Goal: Information Seeking & Learning: Understand process/instructions

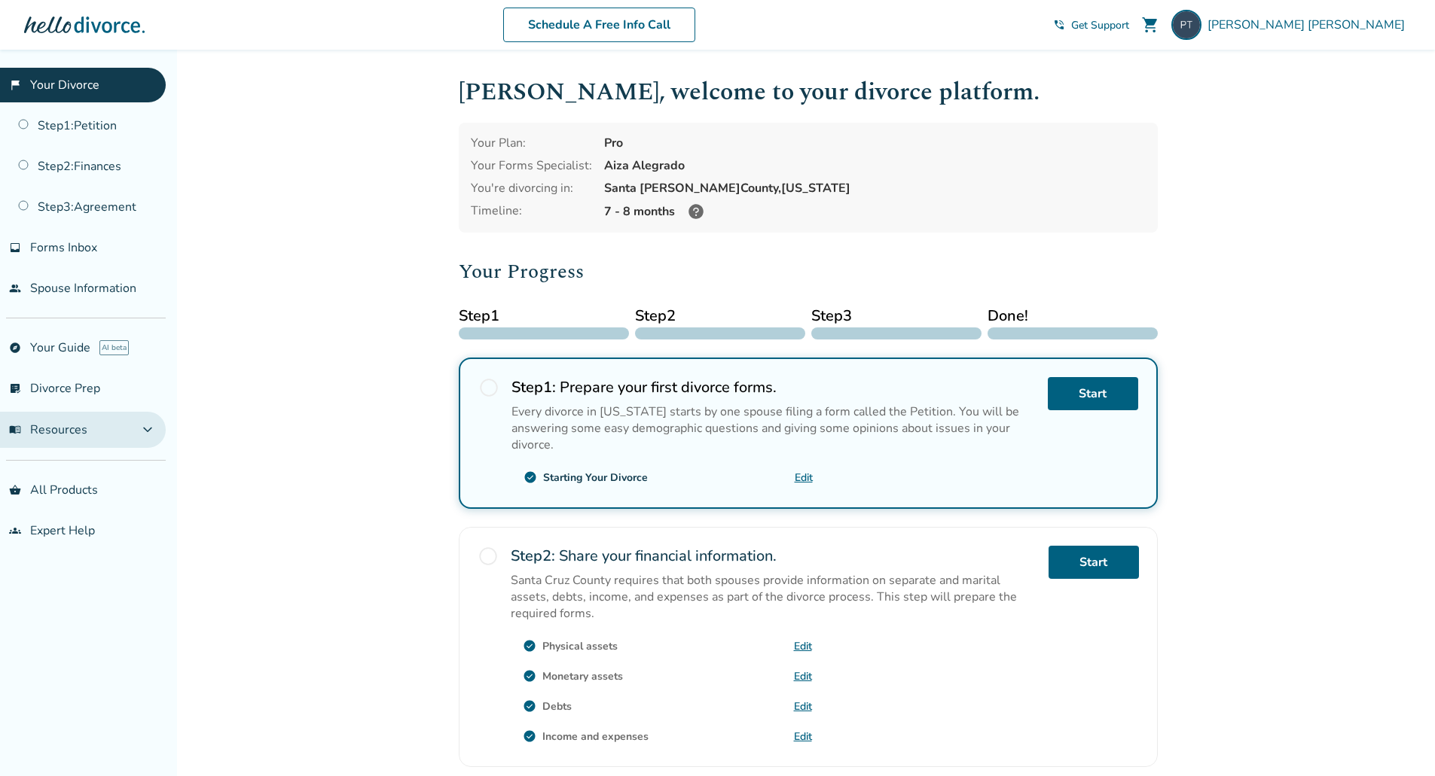
click at [130, 424] on button "menu_book Resources expand_more" at bounding box center [83, 430] width 166 height 36
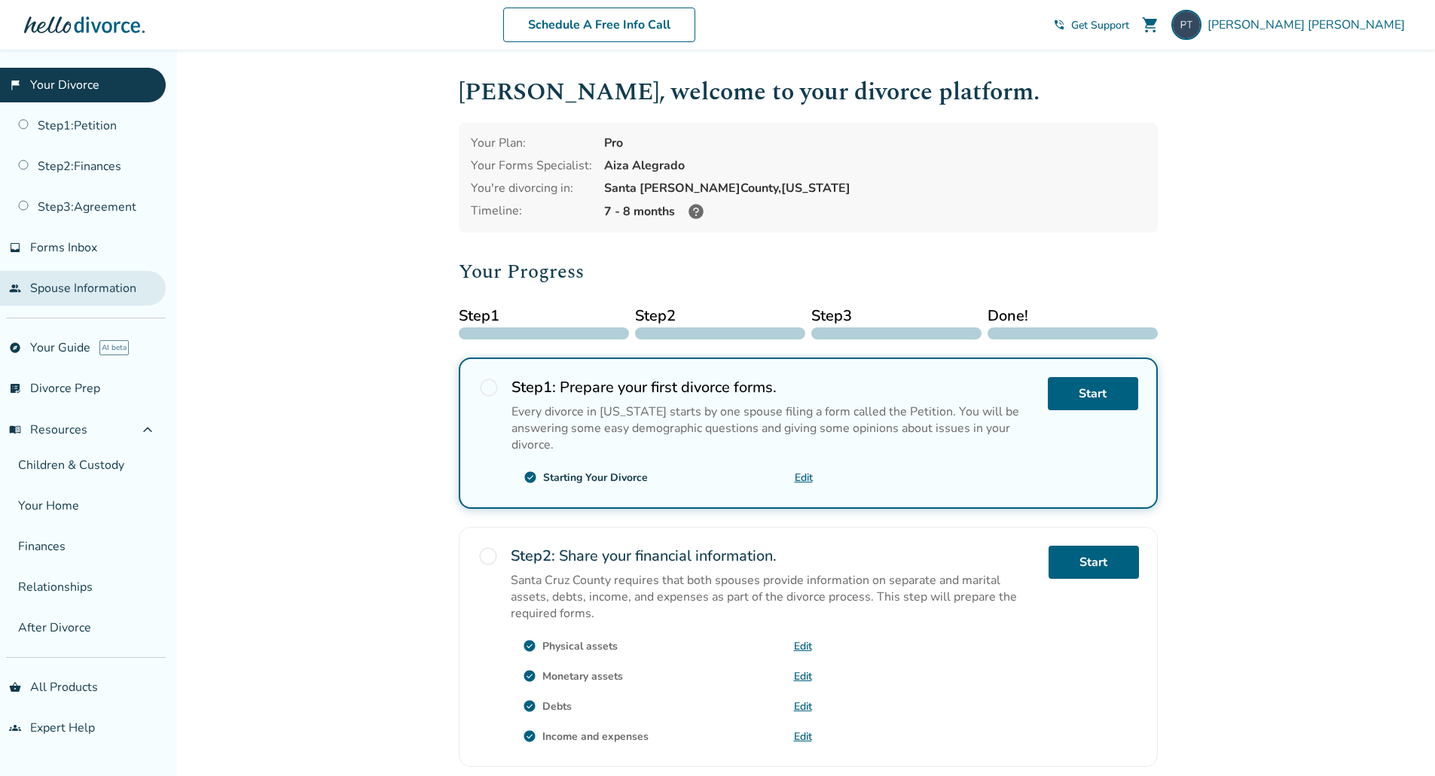
click at [113, 280] on link "people Spouse Information" at bounding box center [83, 288] width 166 height 35
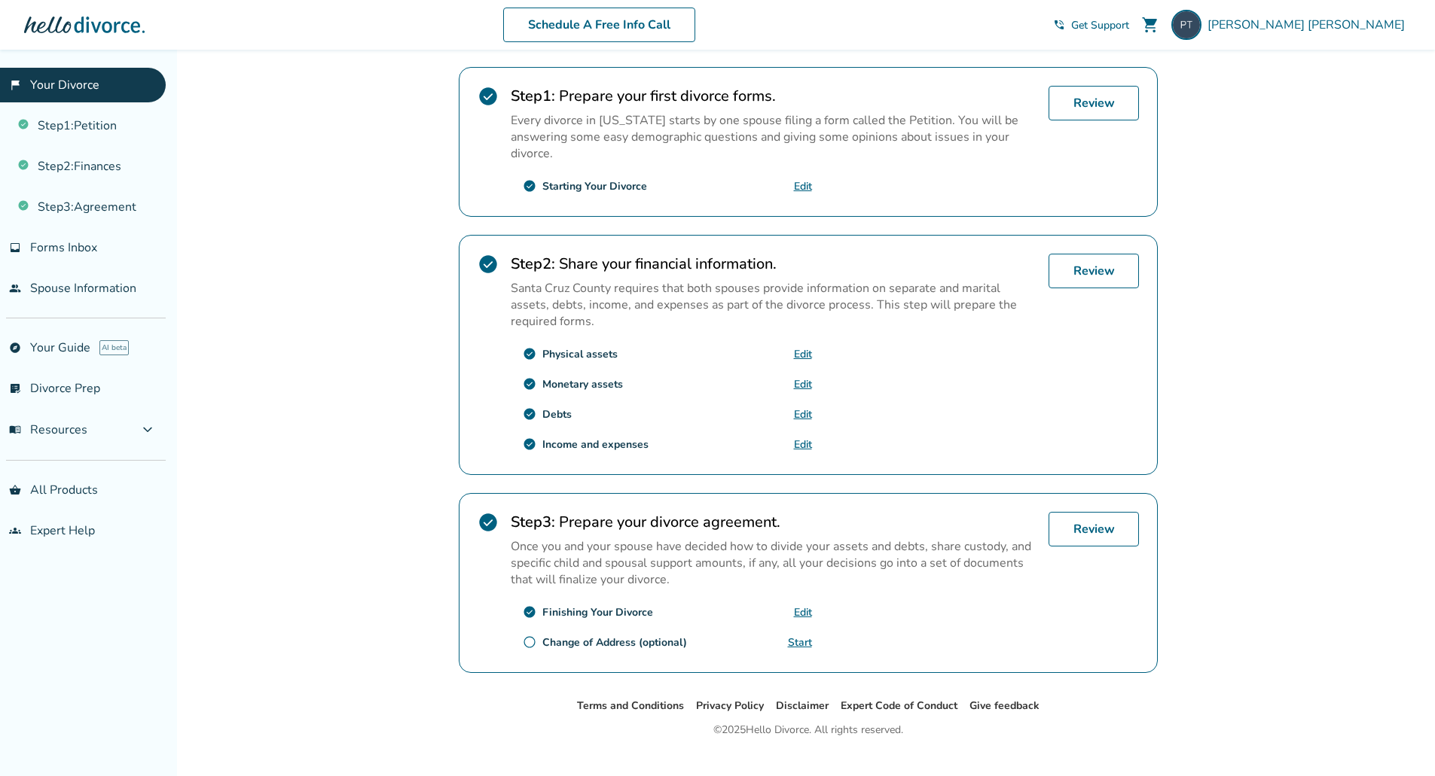
scroll to position [312, 0]
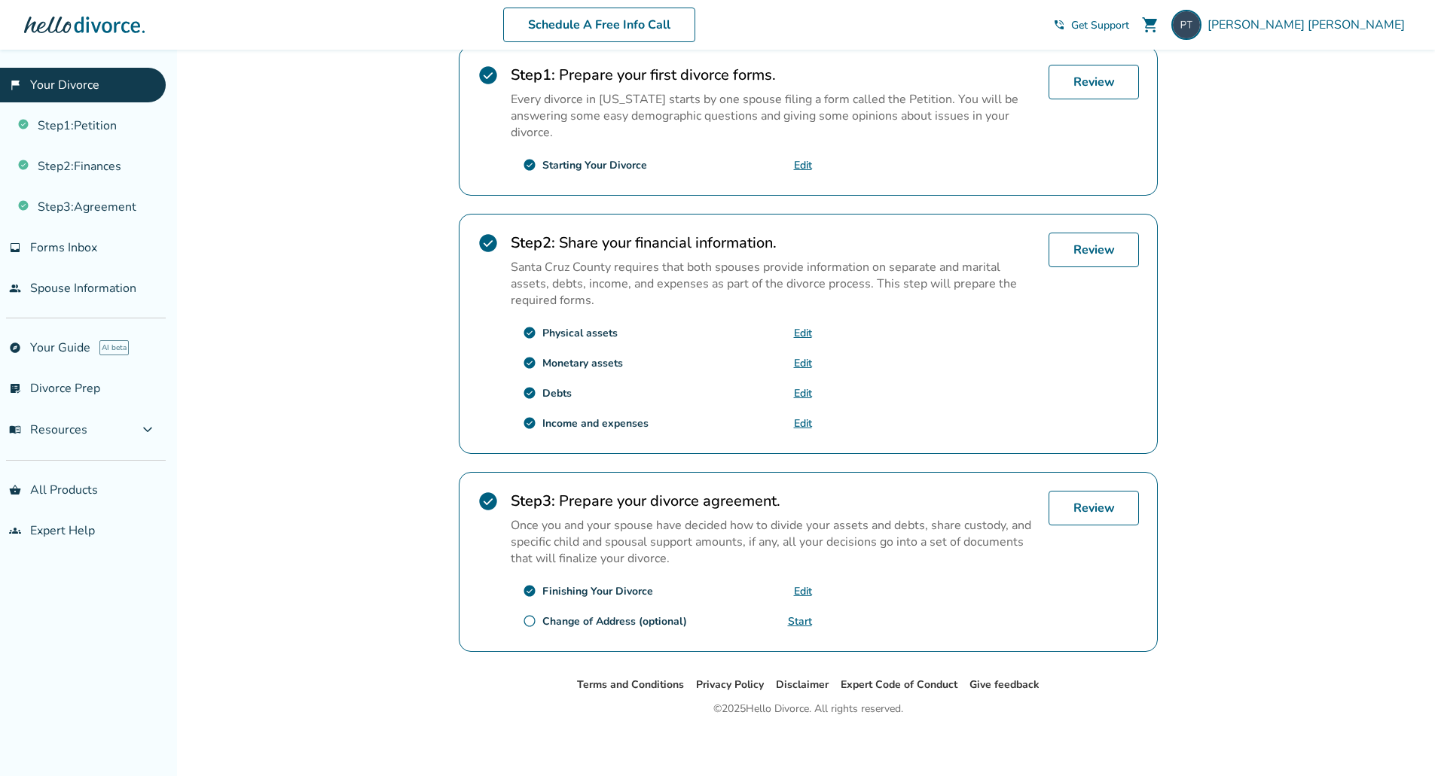
click at [1346, 163] on div "Added to cart [PERSON_NAME] , welcome to your divorce platform. Your Plan: Pro …" at bounding box center [717, 260] width 1435 height 1044
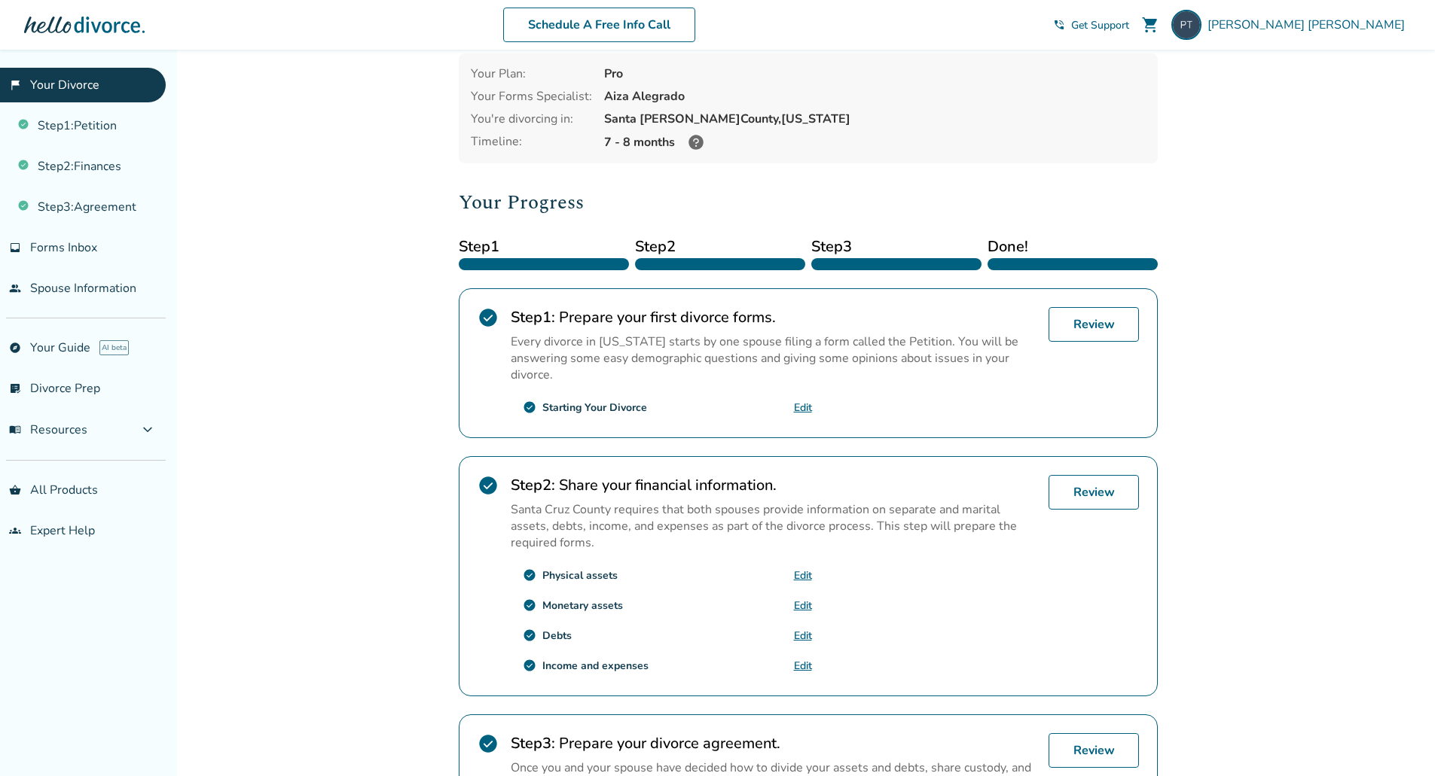
scroll to position [0, 0]
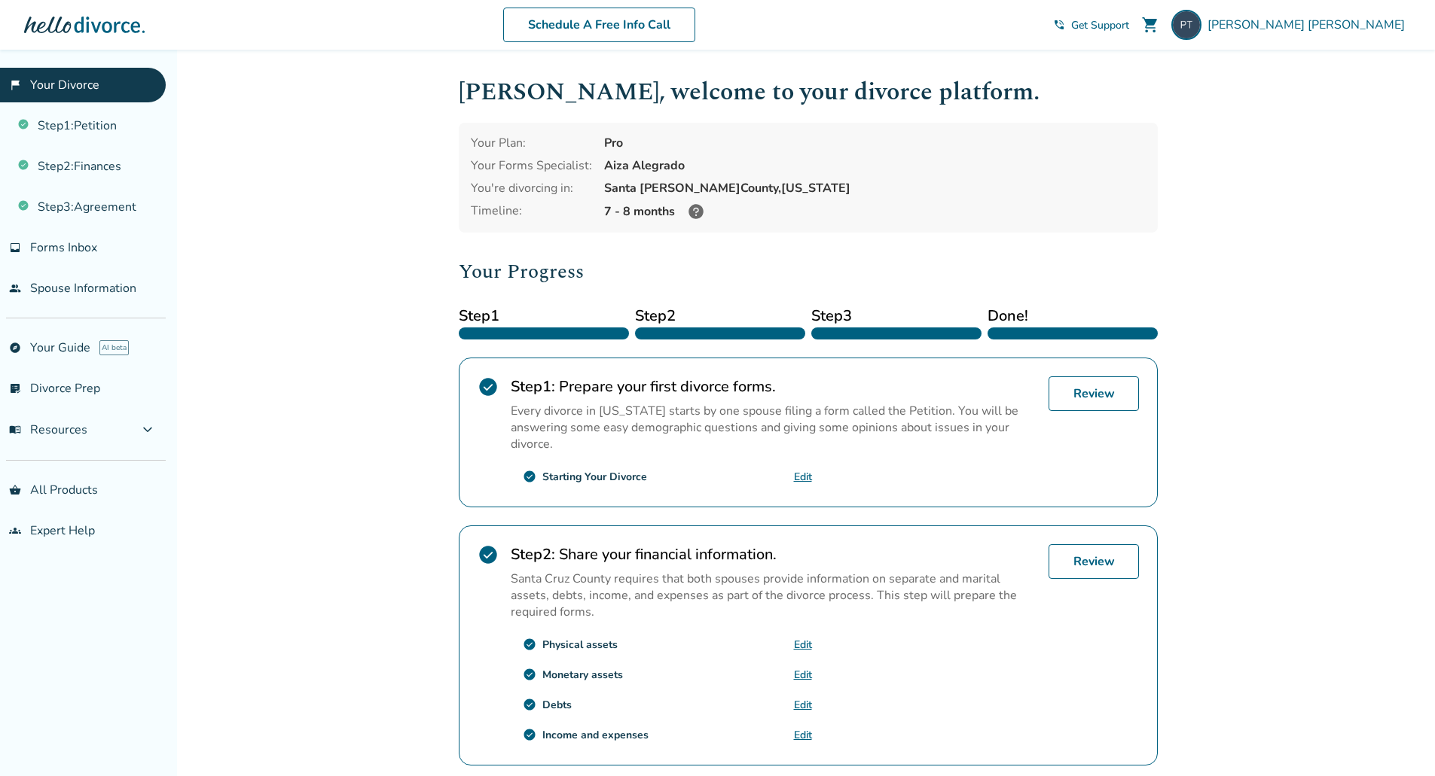
click at [1121, 113] on div "[PERSON_NAME] , welcome to your divorce platform. Your Plan: Pro Your Forms Spe…" at bounding box center [808, 519] width 699 height 890
drag, startPoint x: 1279, startPoint y: 8, endPoint x: 1165, endPoint y: 284, distance: 298.4
click at [1165, 284] on div "[PERSON_NAME] , welcome to your divorce platform. Your Plan: Pro Your Forms Spe…" at bounding box center [808, 519] width 723 height 938
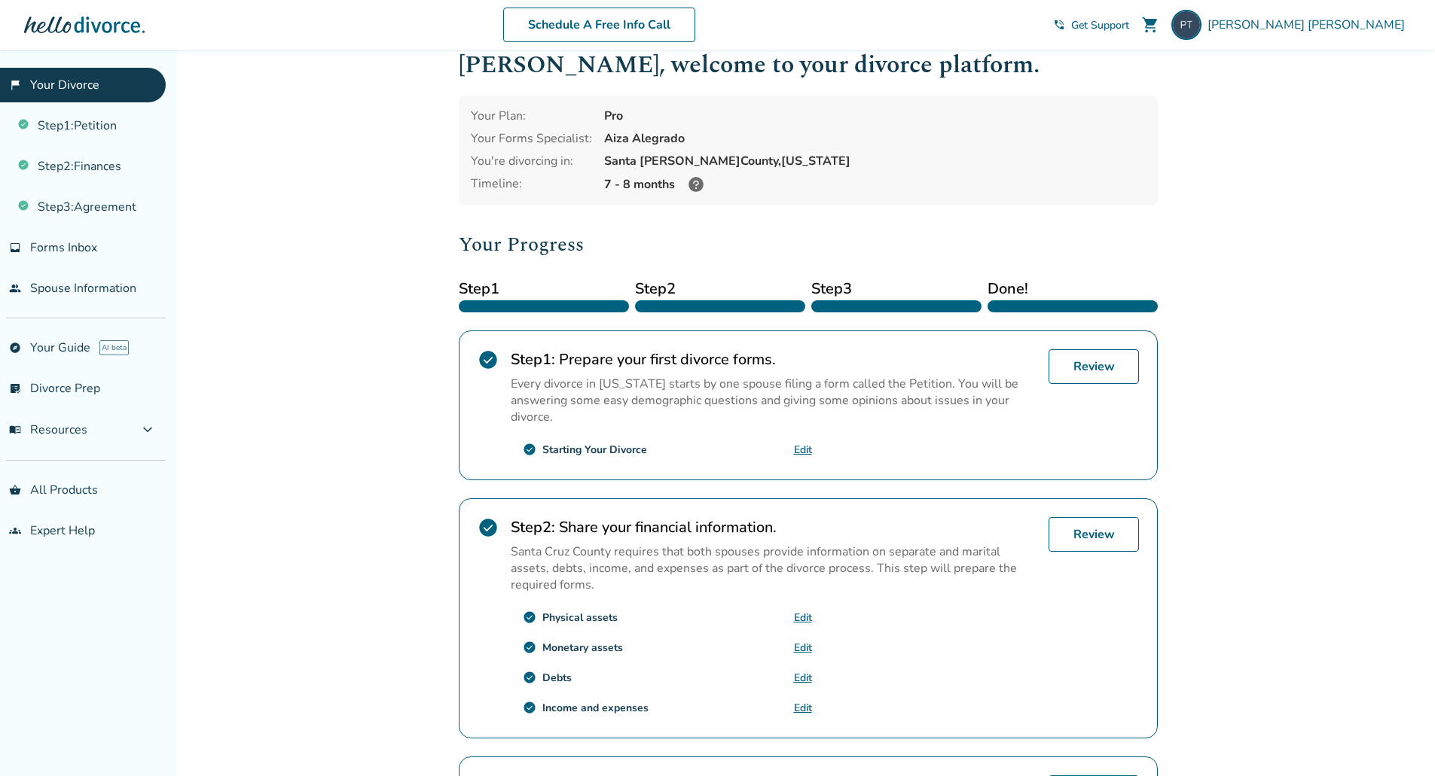
scroll to position [31, 0]
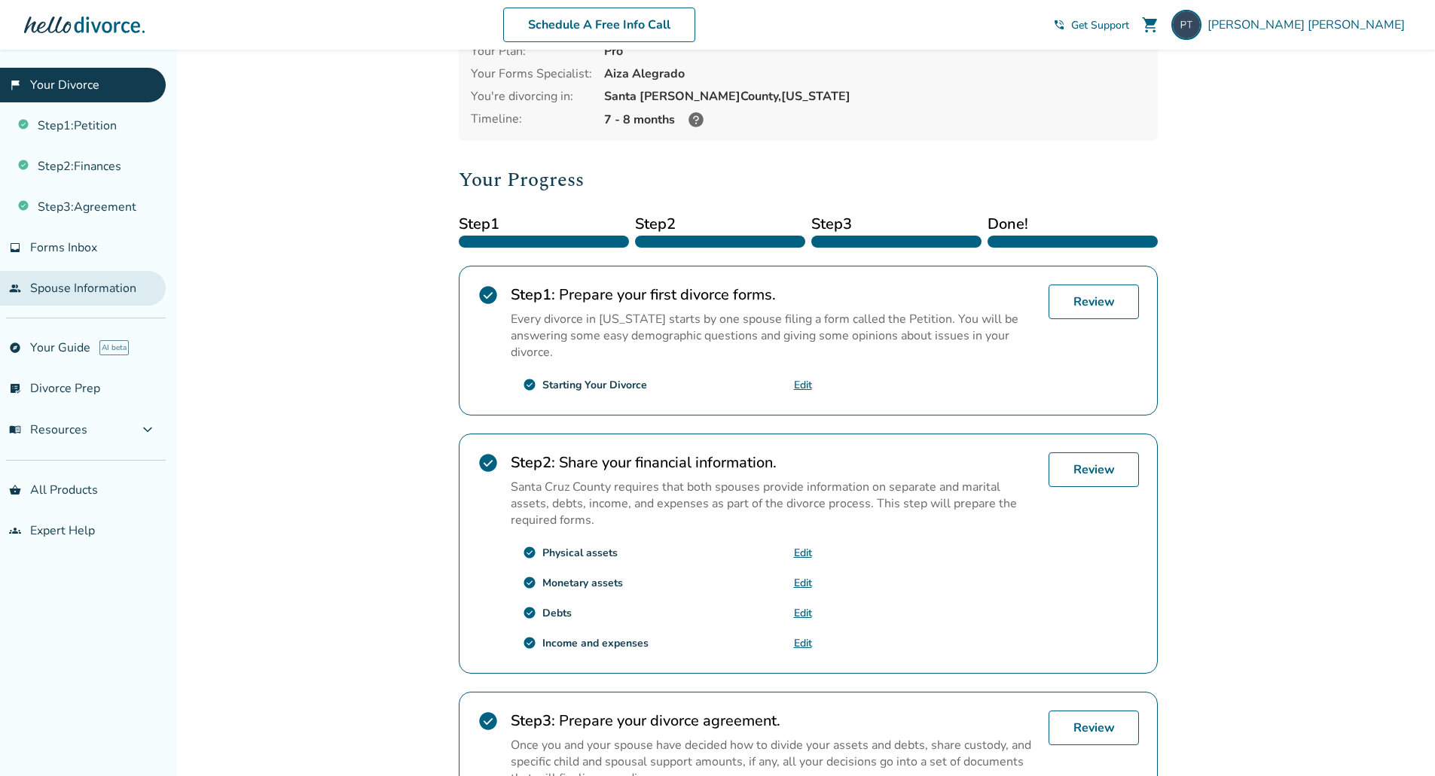
click at [84, 286] on link "people Spouse Information" at bounding box center [83, 288] width 166 height 35
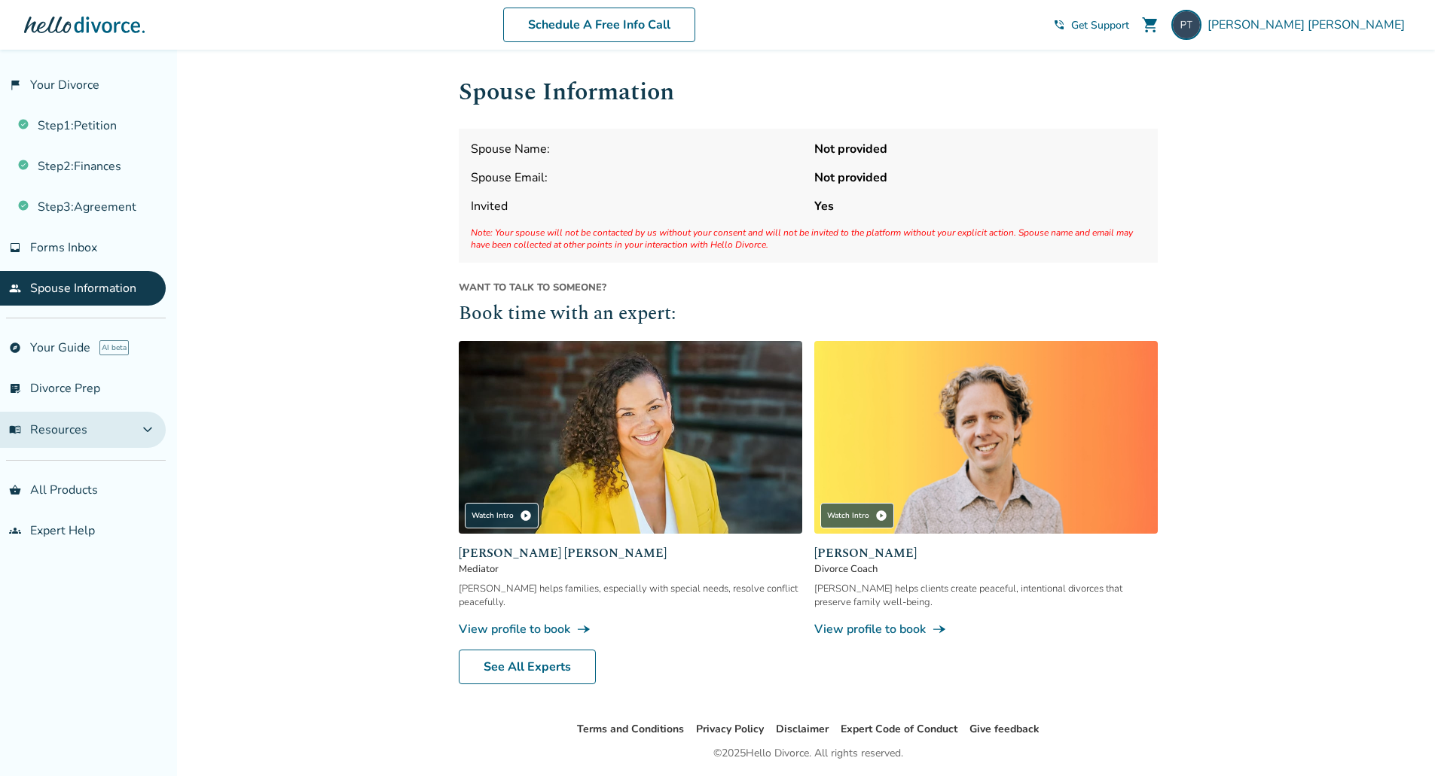
click at [141, 421] on span "expand_more" at bounding box center [148, 430] width 18 height 18
click at [141, 428] on span "expand_less" at bounding box center [148, 430] width 18 height 18
click at [121, 355] on link "explore Your Guide AI beta" at bounding box center [83, 348] width 166 height 35
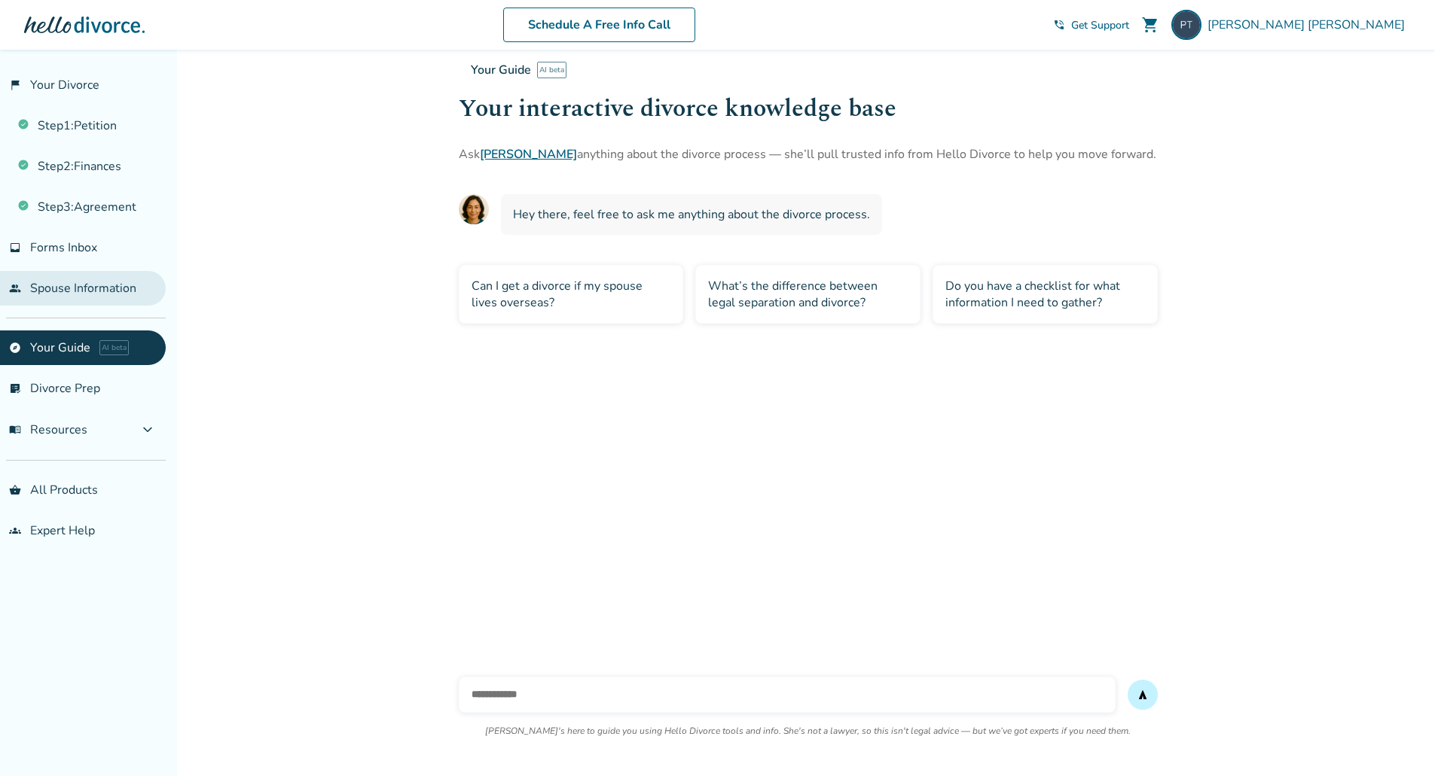
click at [134, 298] on link "people Spouse Information" at bounding box center [83, 288] width 166 height 35
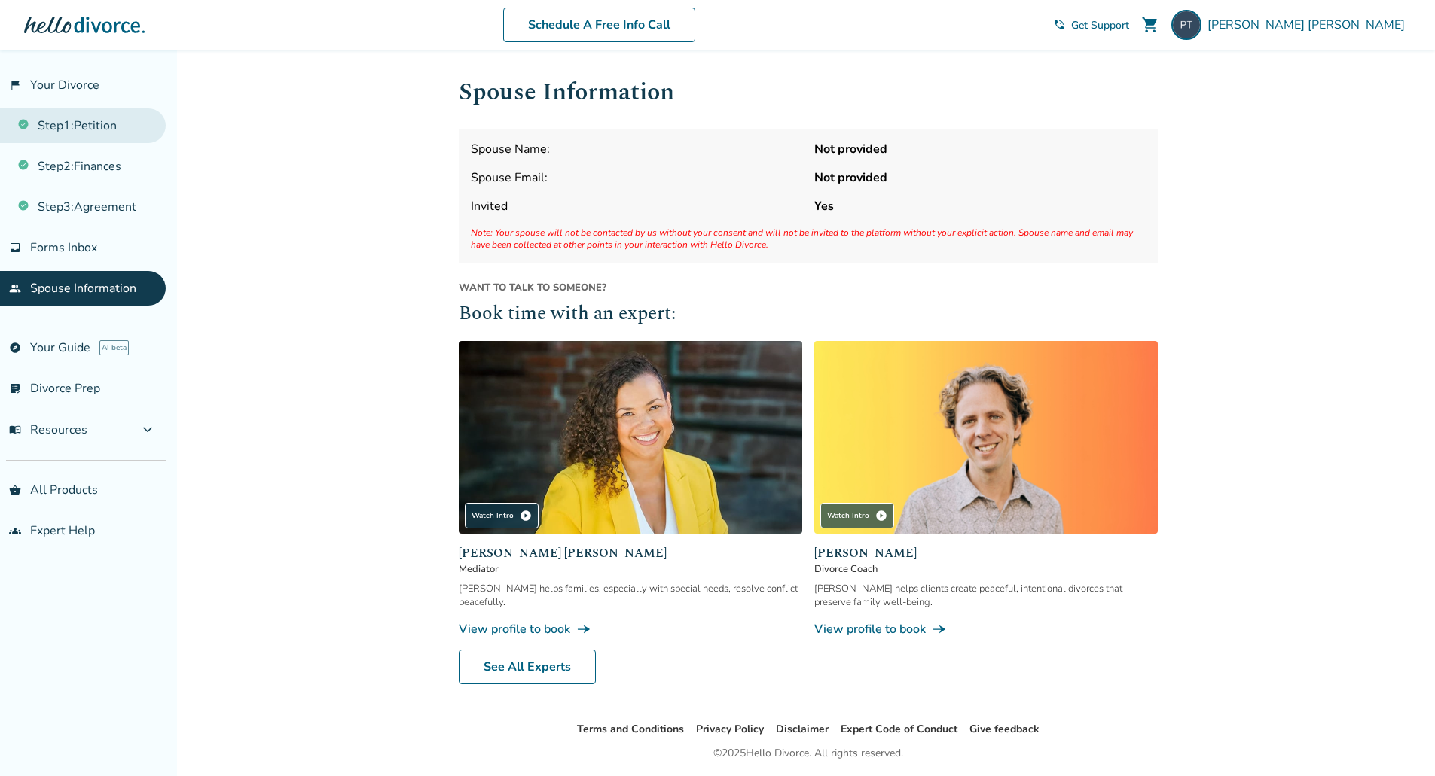
click at [121, 140] on link "Step 1 : Petition" at bounding box center [83, 125] width 166 height 35
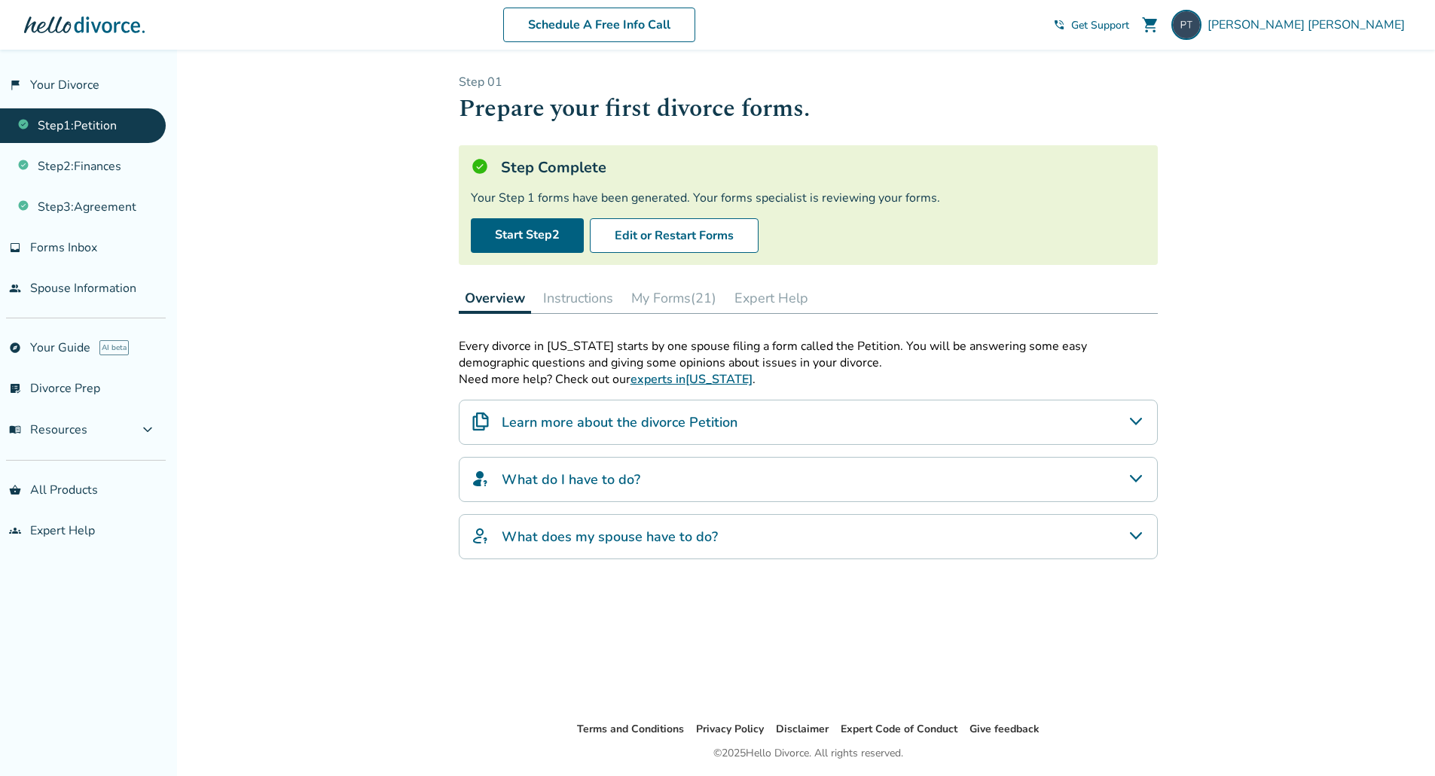
click at [814, 524] on div "What does my spouse have to do?" at bounding box center [808, 536] width 699 height 45
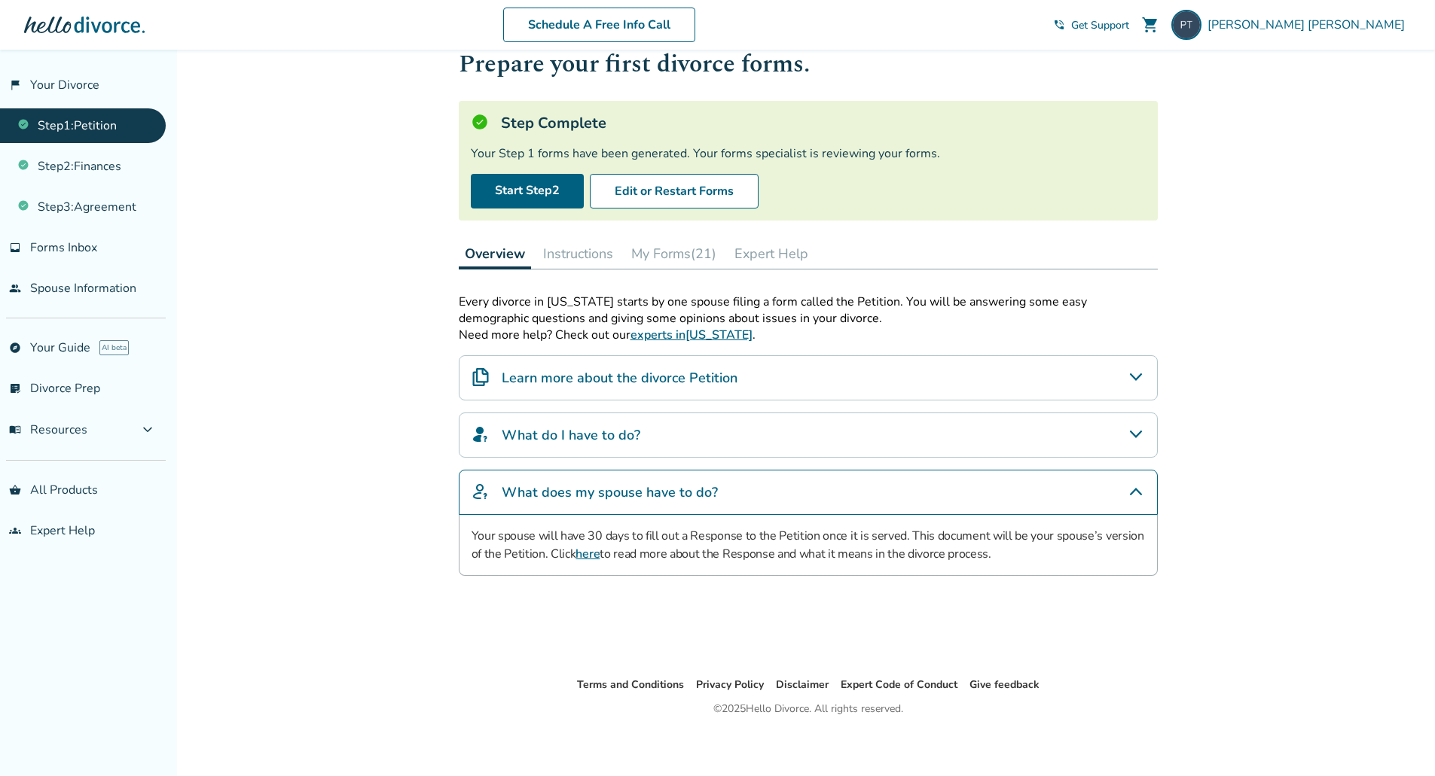
scroll to position [50, 0]
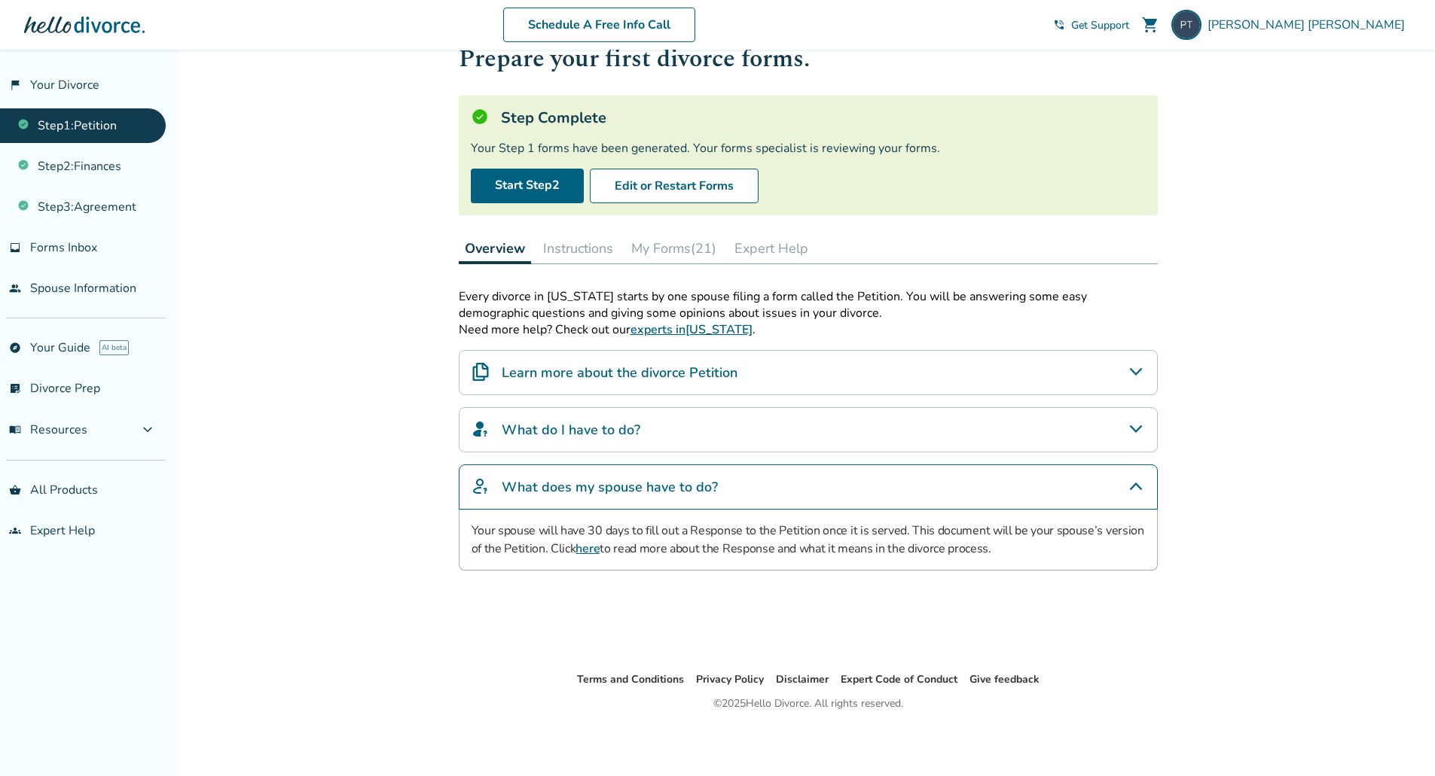
click at [593, 550] on link "here" at bounding box center [587, 549] width 24 height 17
click at [1267, 111] on div "Added to cart Step 0 1 Prepare your first divorce forms. Step Complete Your Ste…" at bounding box center [717, 388] width 1435 height 776
click at [1263, 114] on div "Added to cart Step 0 1 Prepare your first divorce forms. Step Complete Your Ste…" at bounding box center [717, 388] width 1435 height 776
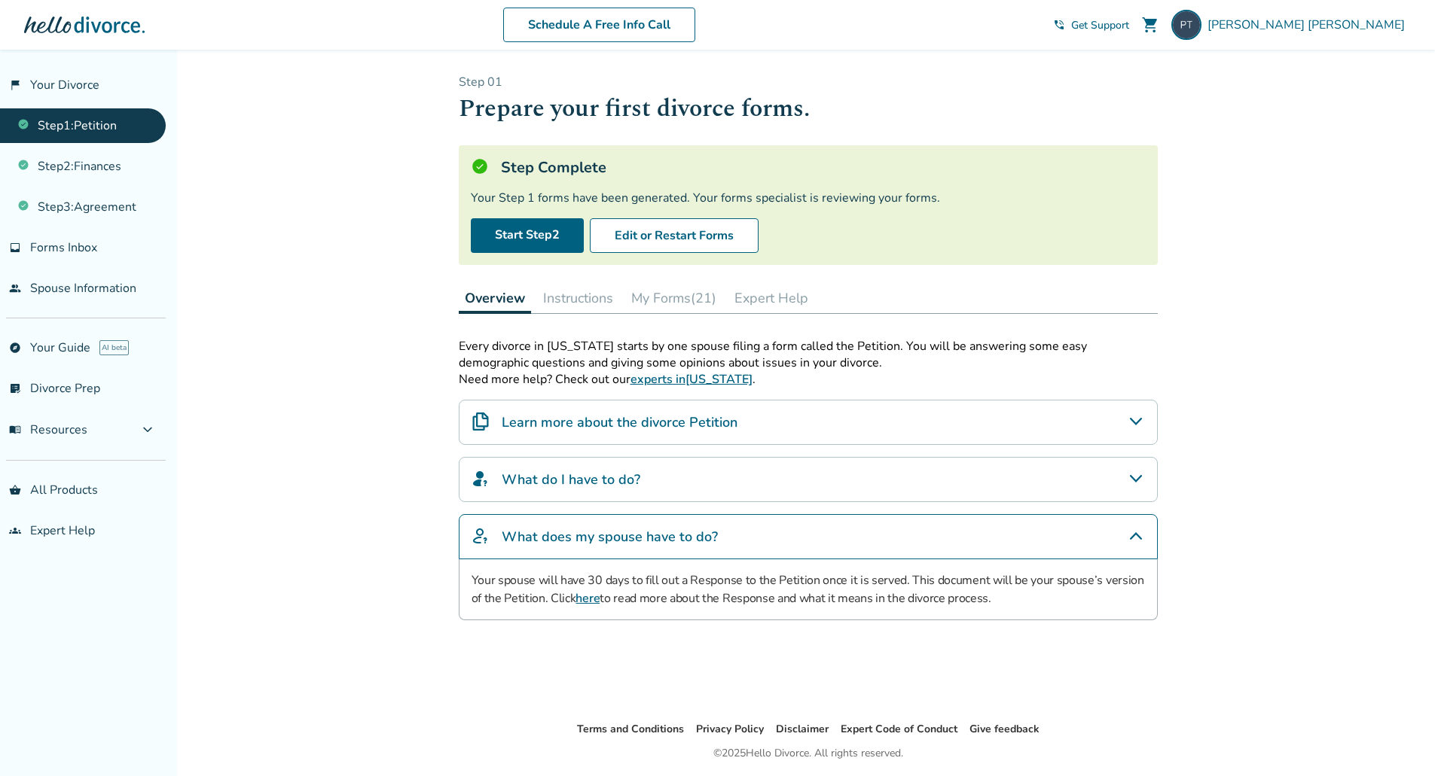
scroll to position [1, 0]
click at [1354, 93] on div "Added to cart Step 0 1 Prepare your first divorce forms. Step Complete Your Ste…" at bounding box center [717, 437] width 1435 height 776
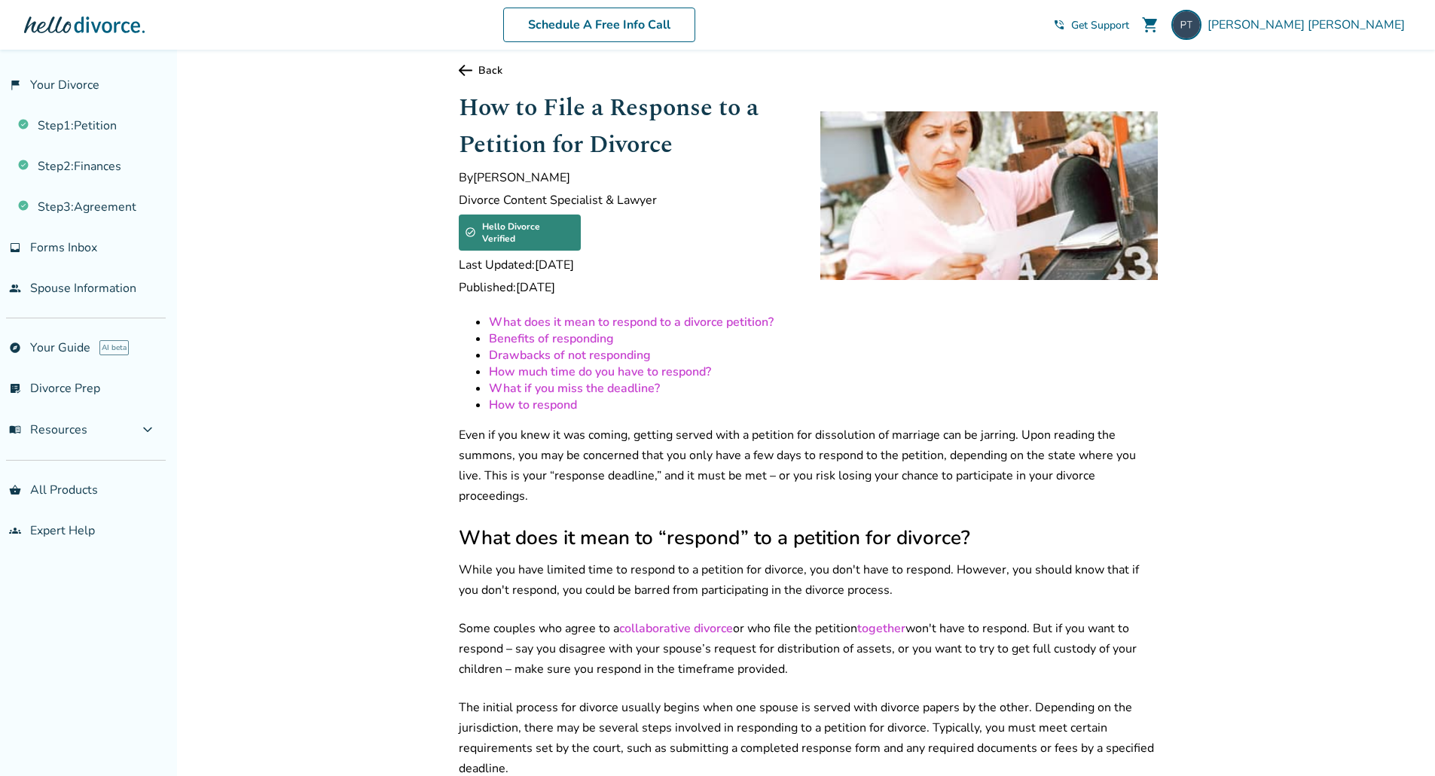
scroll to position [12, 0]
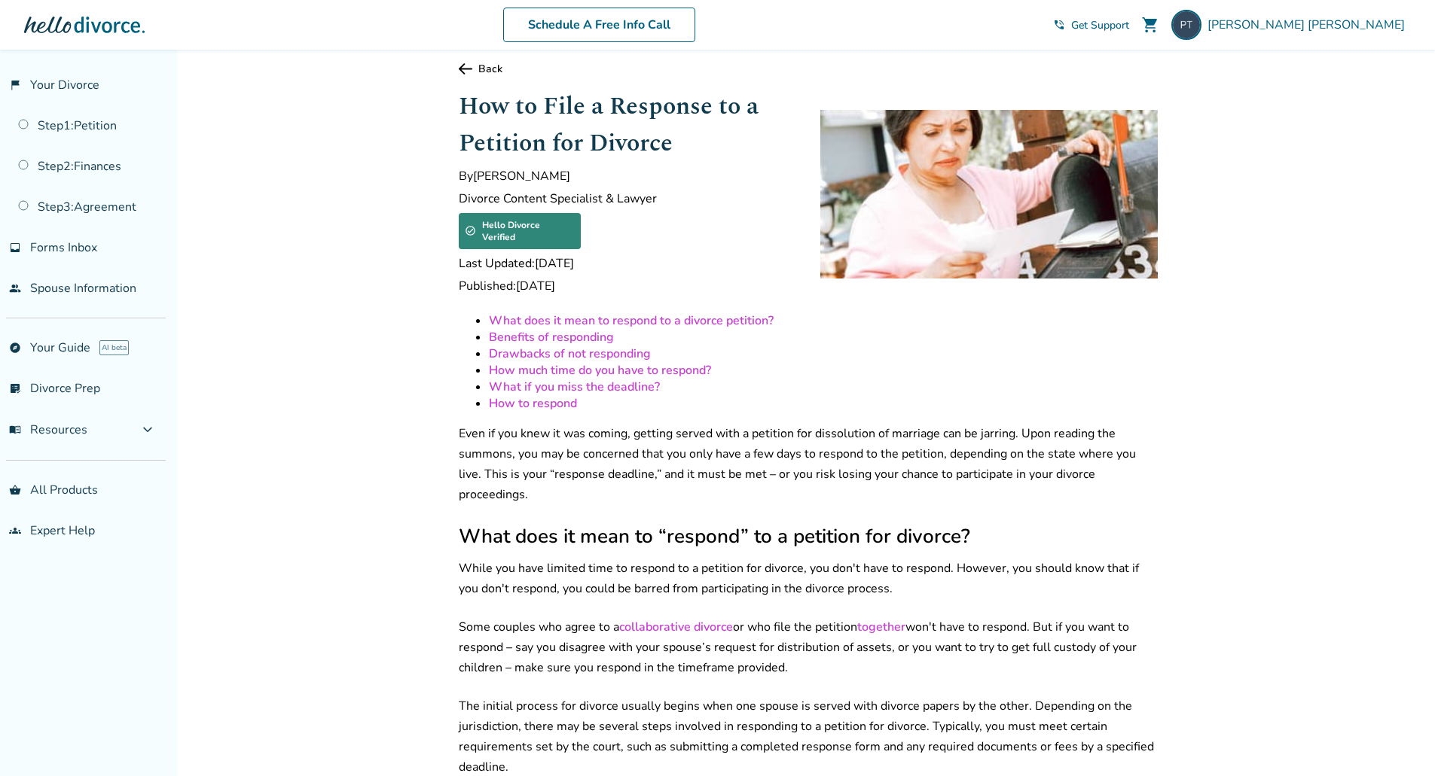
click at [772, 523] on h2 "What does it mean to “respond” to a petition for divorce?" at bounding box center [808, 536] width 699 height 26
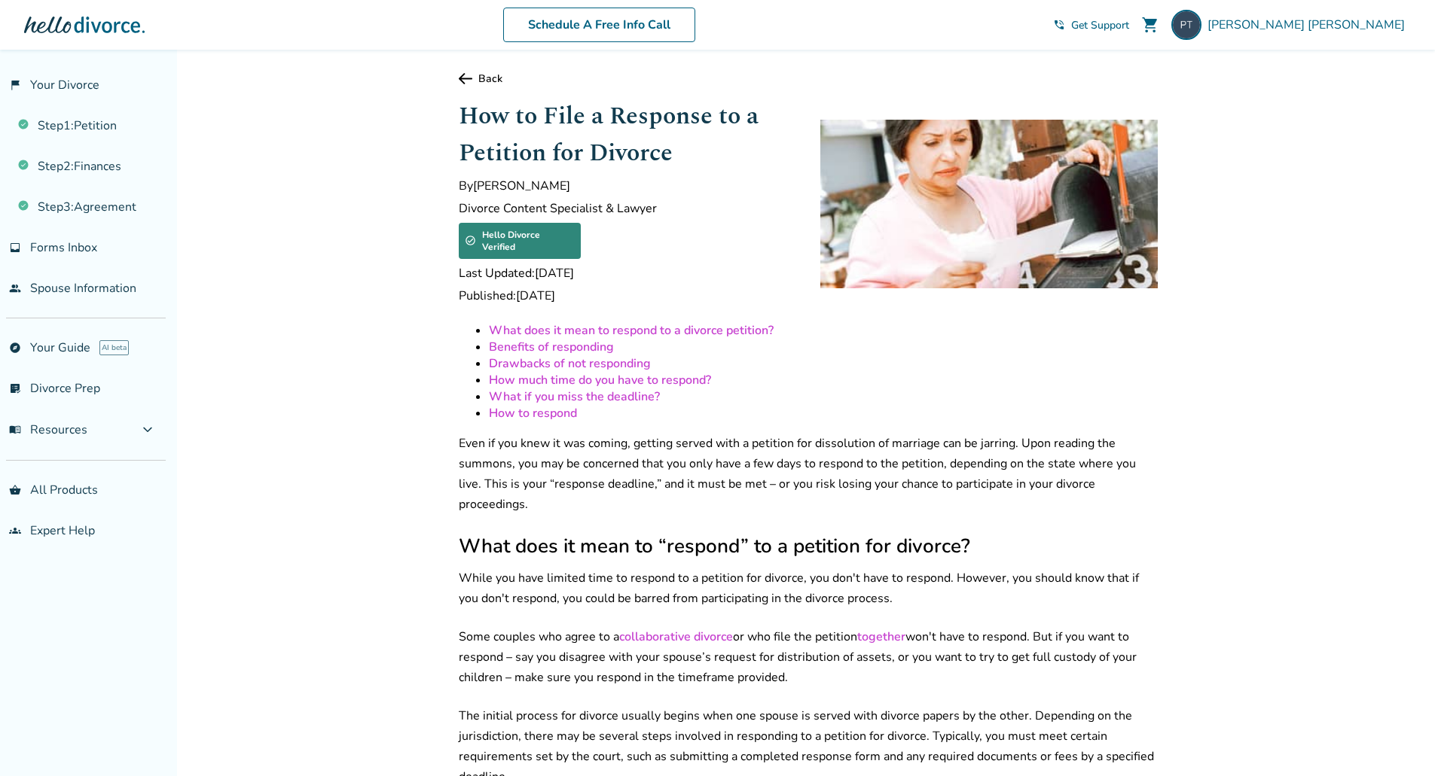
scroll to position [0, 0]
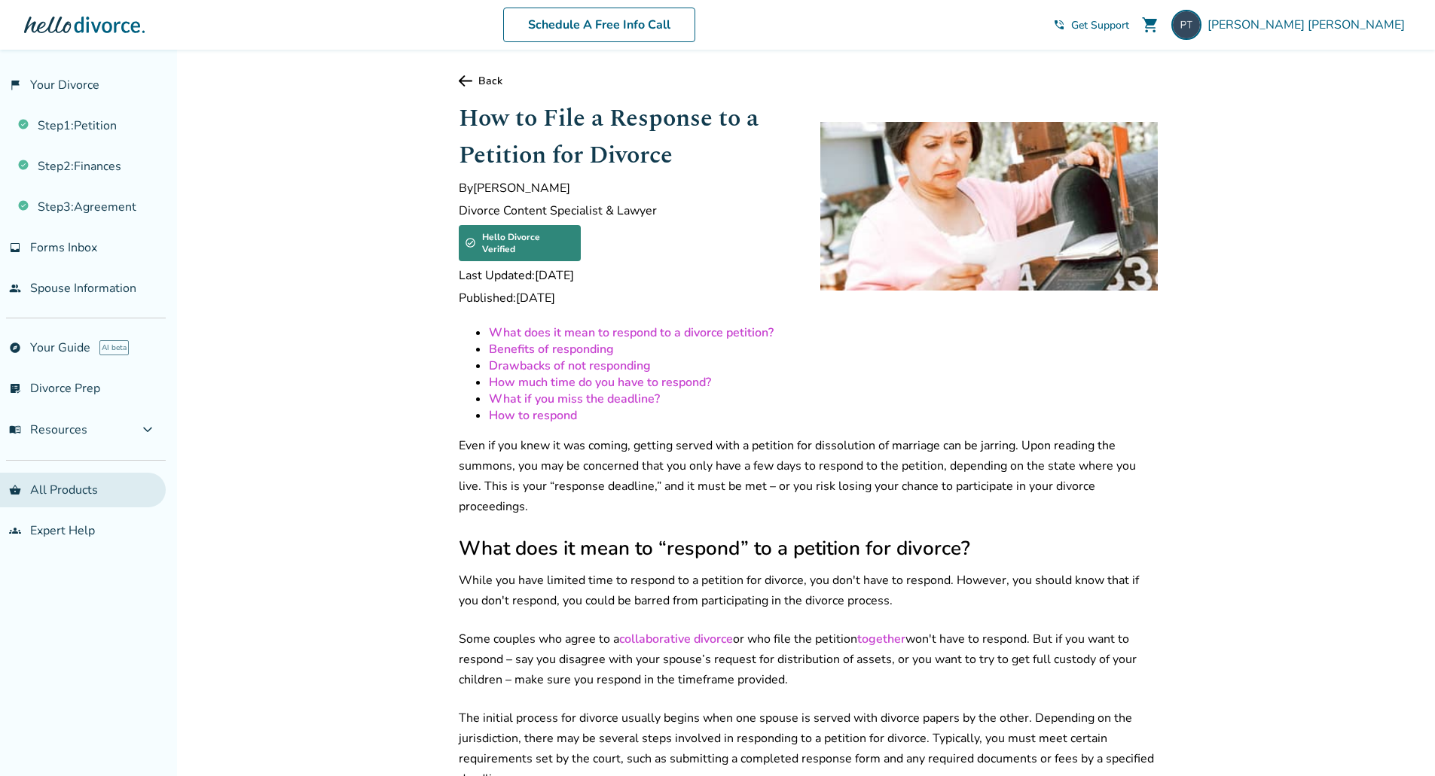
click at [128, 485] on link "shopping_basket All Products" at bounding box center [83, 490] width 166 height 35
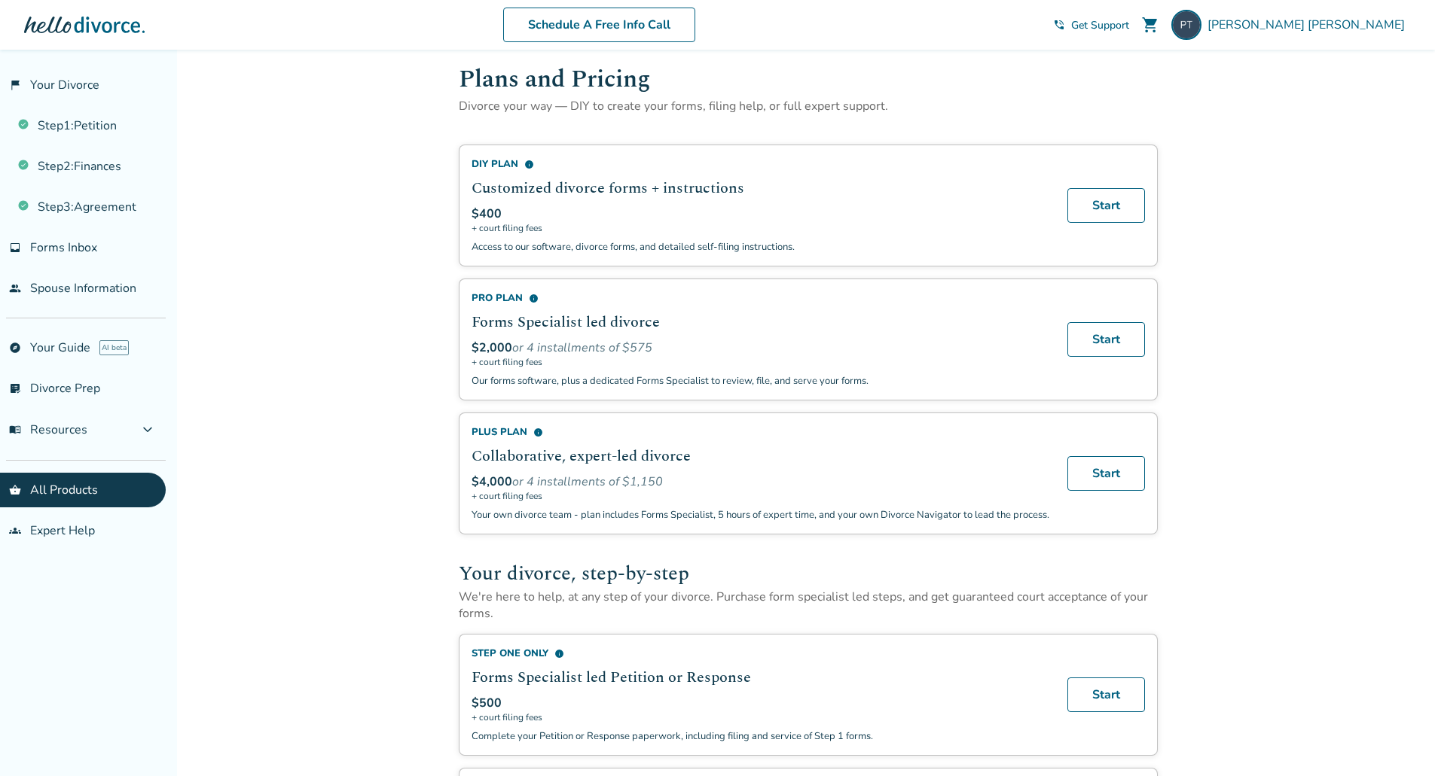
scroll to position [7, 0]
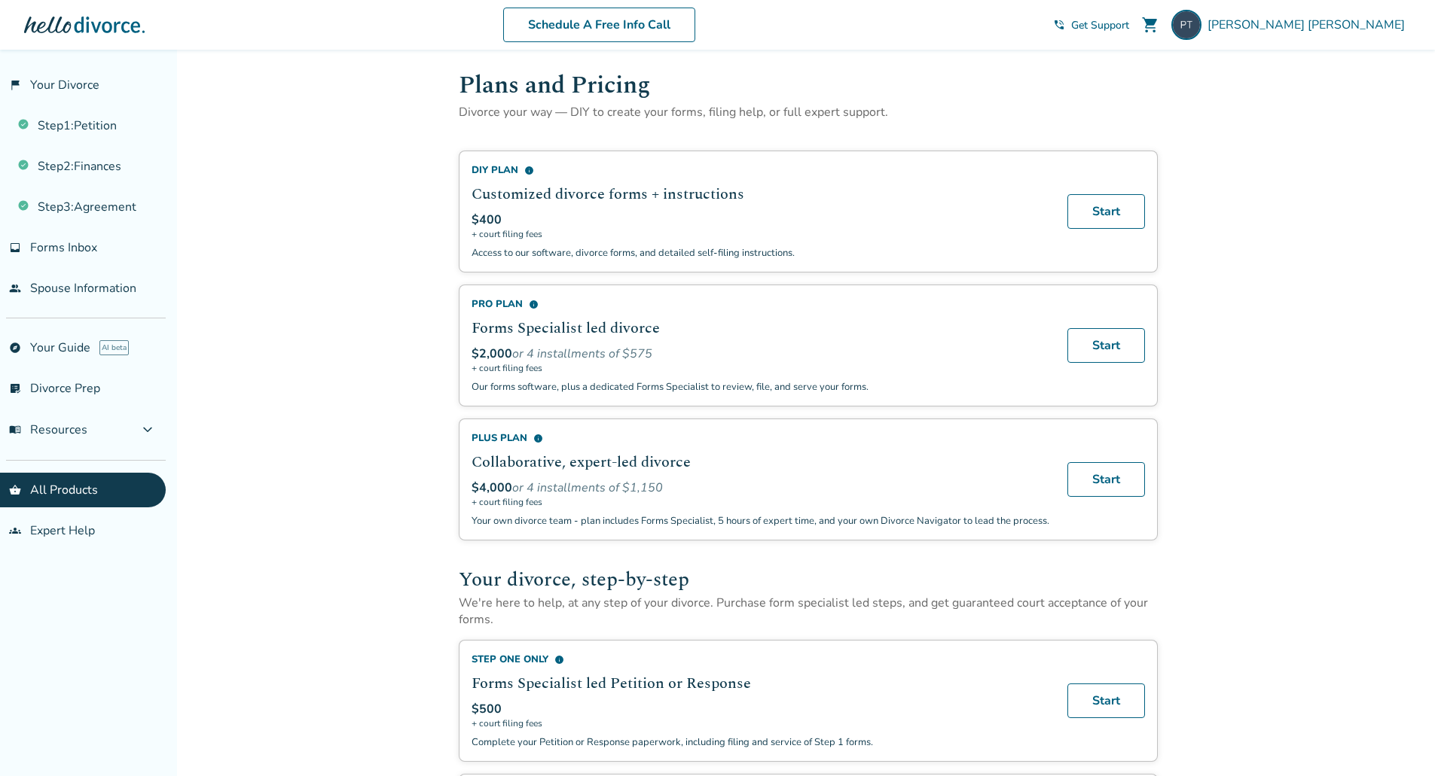
click at [836, 358] on div "$2,000 or 4 installments of $575" at bounding box center [760, 354] width 578 height 17
click at [500, 304] on div "Pro Plan info" at bounding box center [760, 304] width 578 height 14
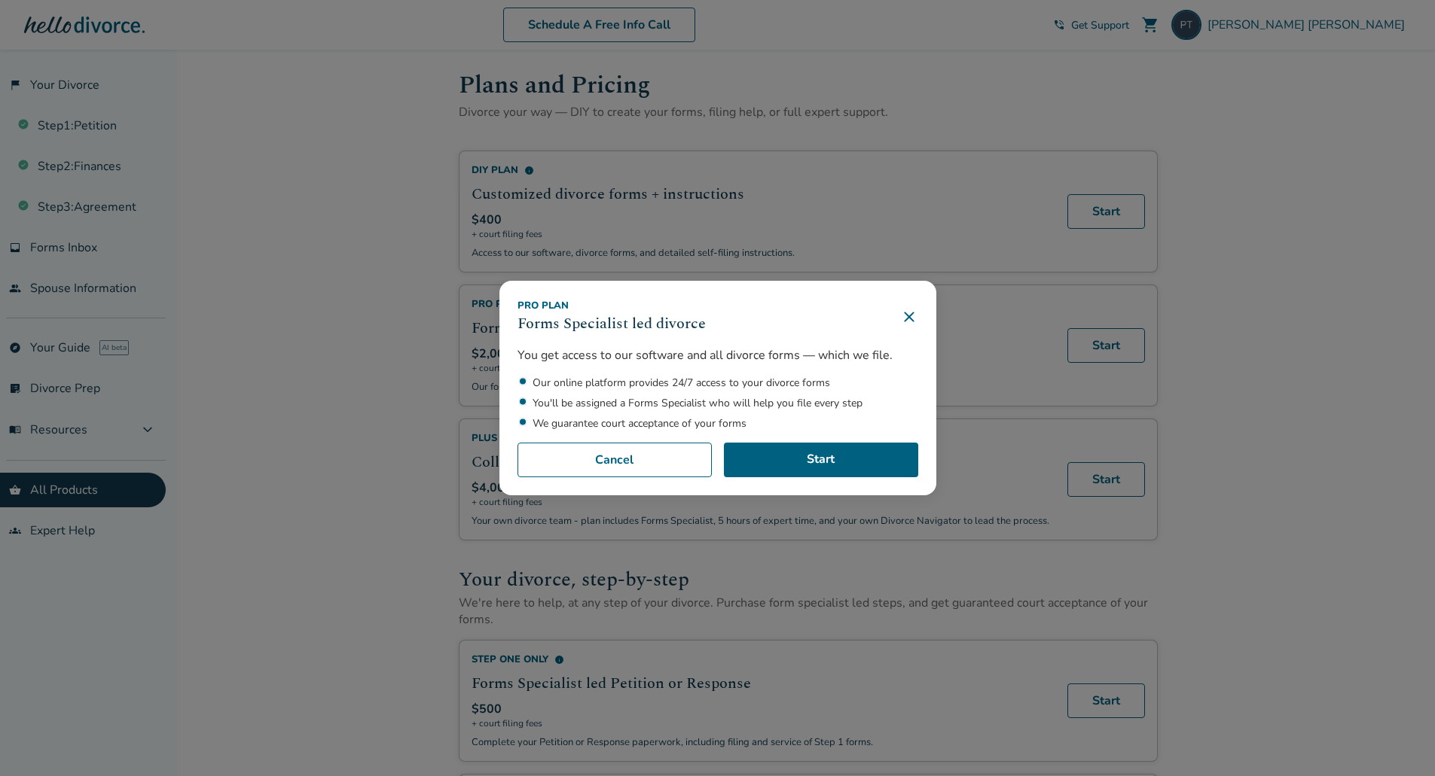
scroll to position [12, 0]
click at [913, 315] on icon at bounding box center [909, 318] width 10 height 10
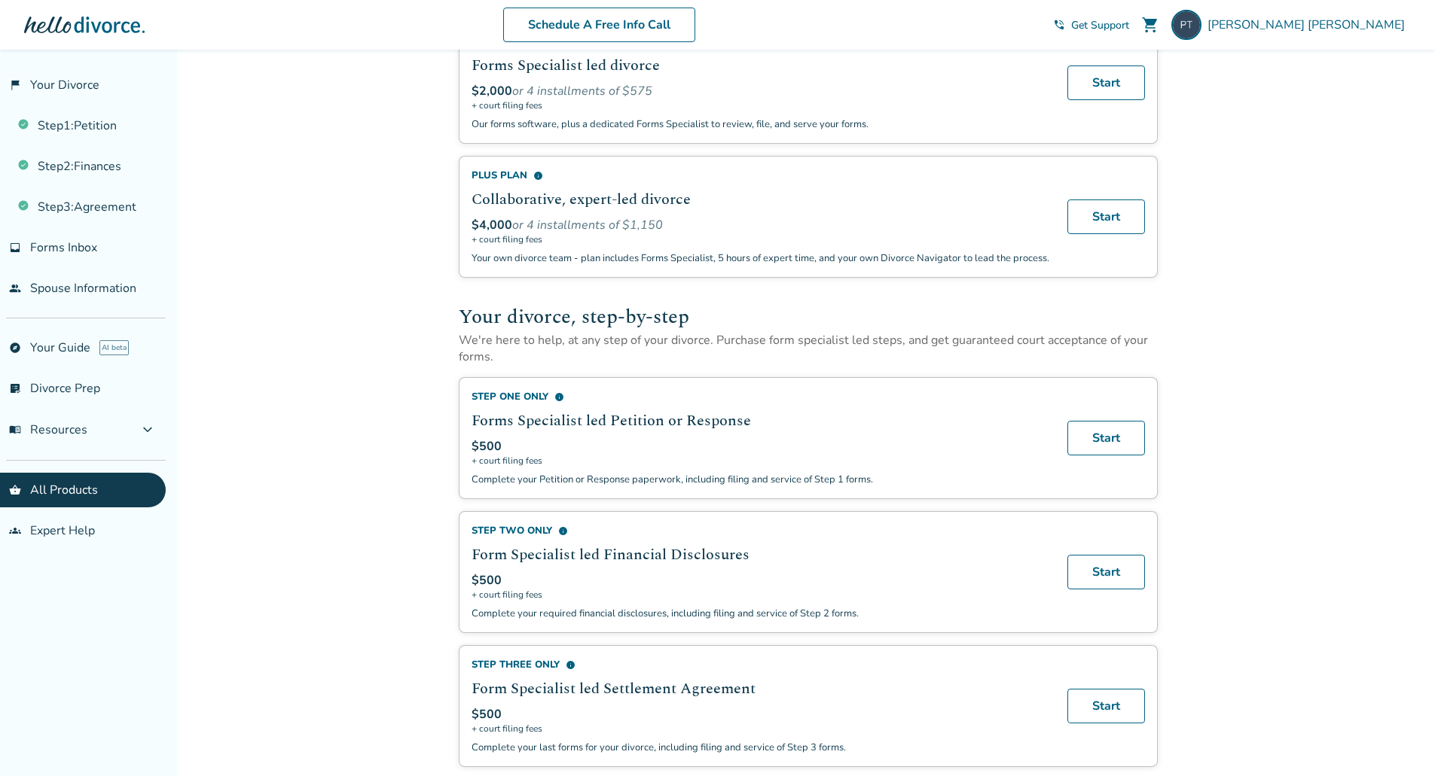
scroll to position [266, 0]
click at [145, 431] on span "expand_more" at bounding box center [148, 430] width 18 height 18
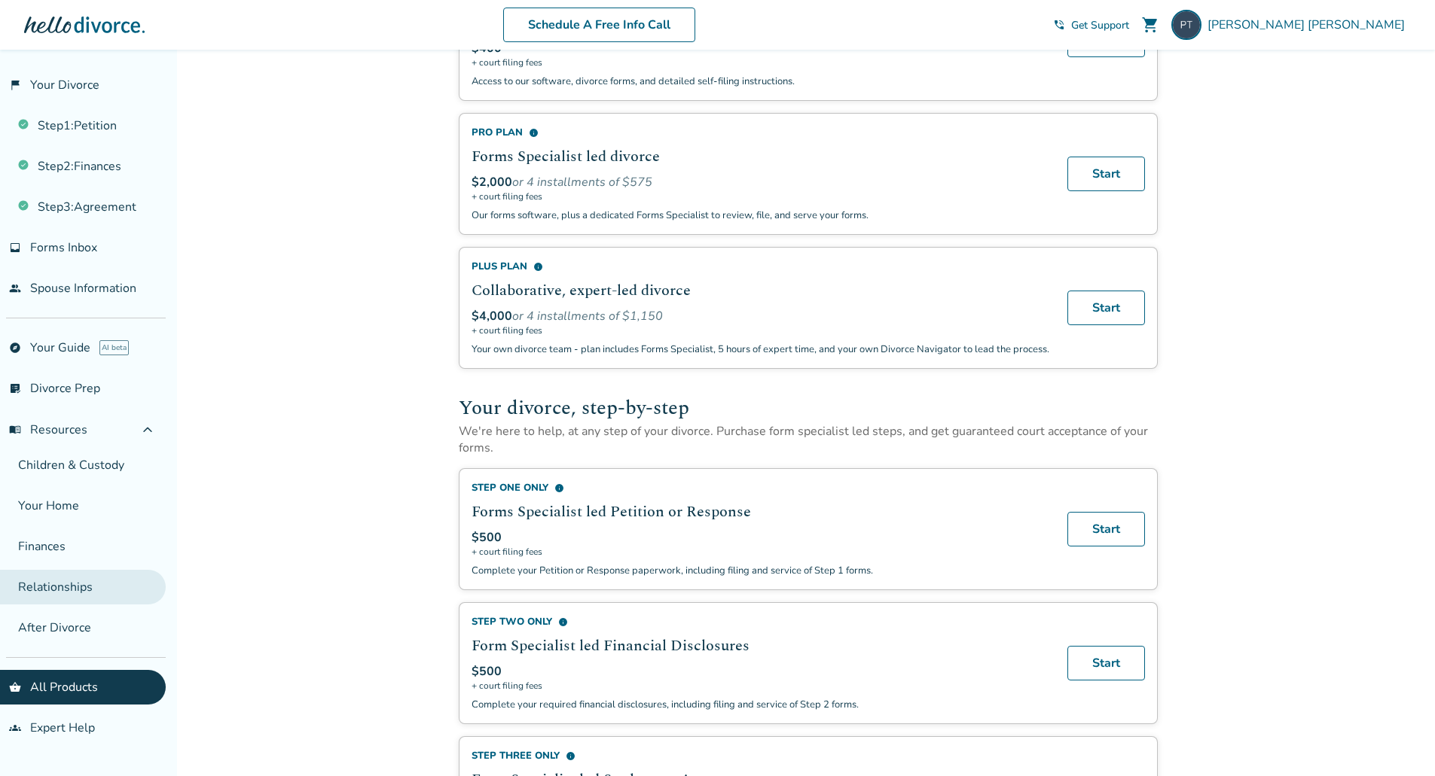
scroll to position [169, 0]
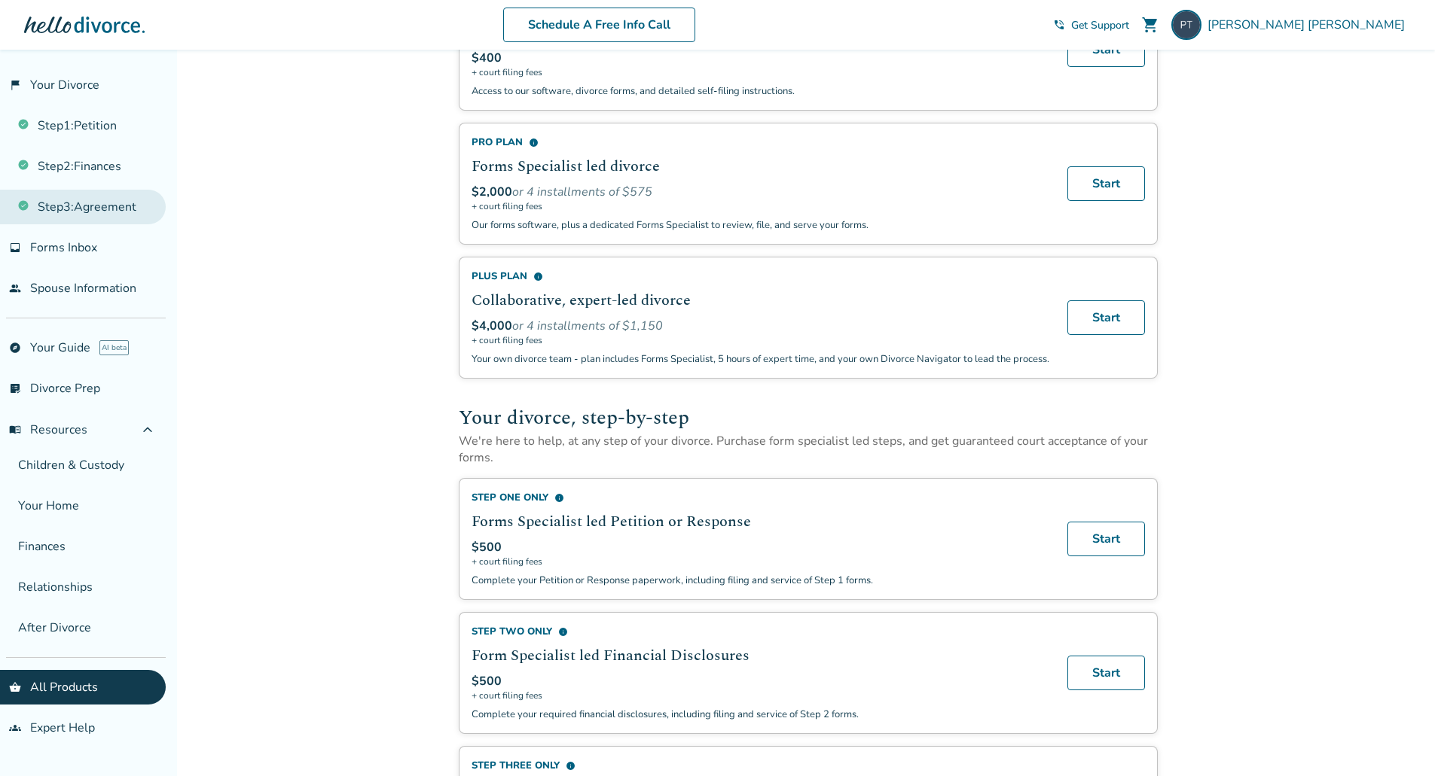
click at [127, 198] on link "Step 3 : Agreement" at bounding box center [83, 207] width 166 height 35
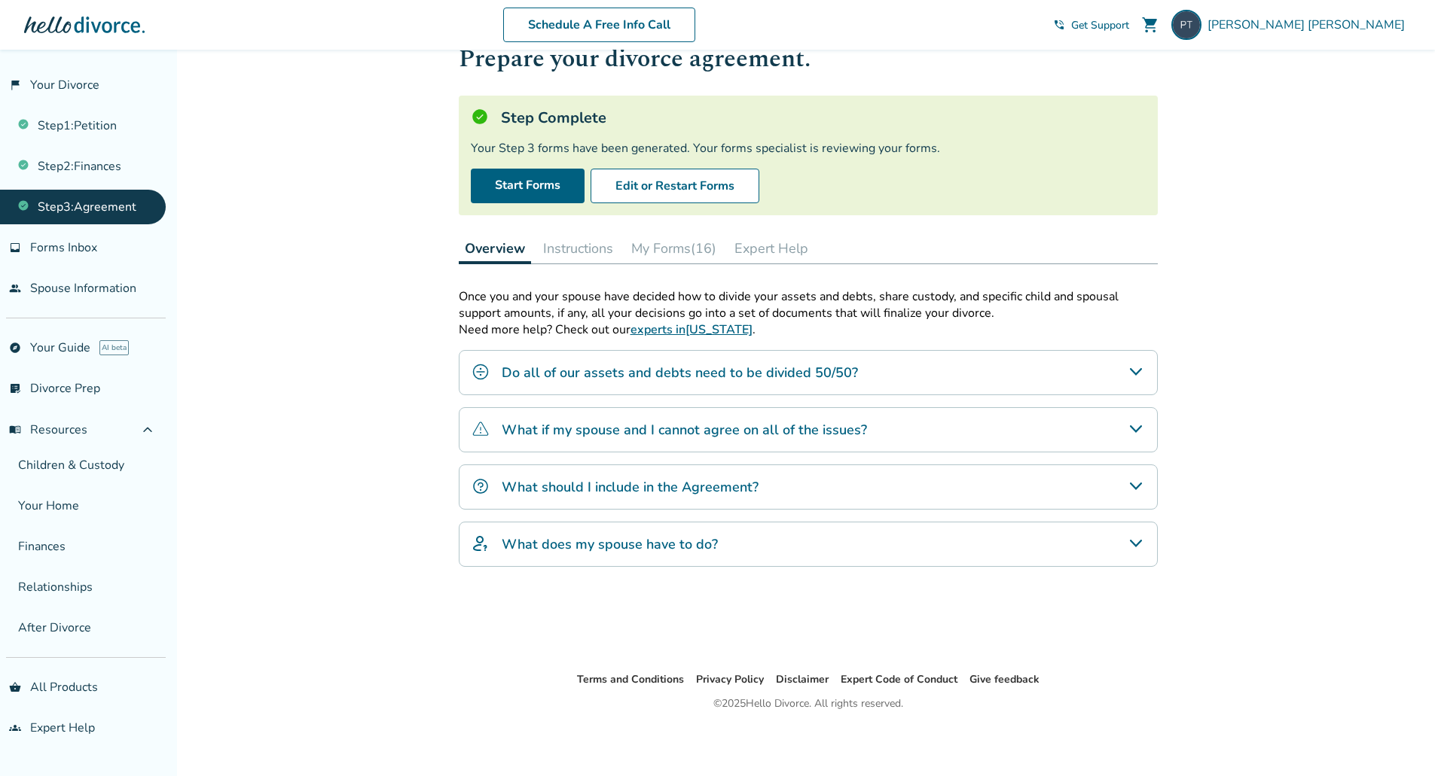
scroll to position [50, 0]
click at [120, 123] on link "Step 1 : Petition" at bounding box center [83, 125] width 166 height 35
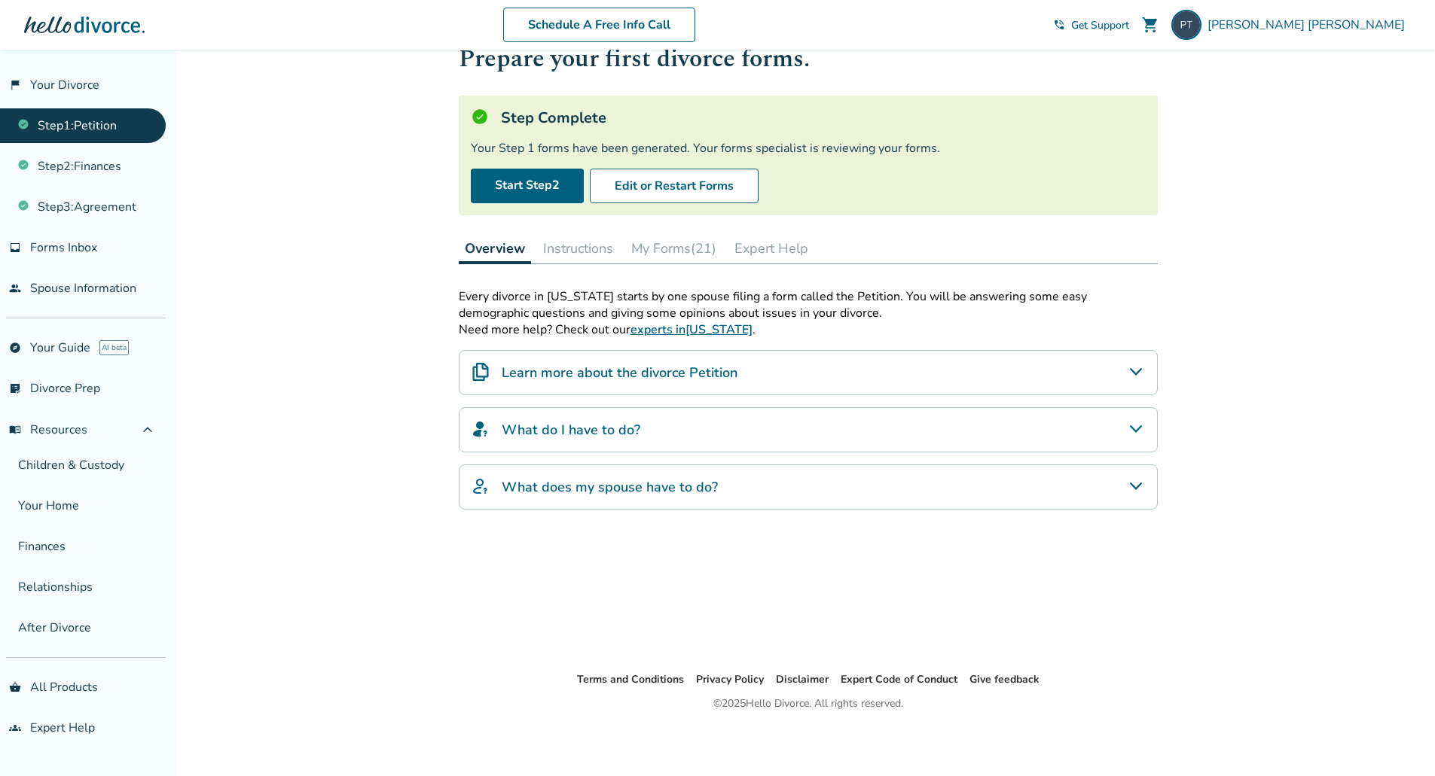
click at [606, 257] on button "Instructions" at bounding box center [578, 248] width 82 height 30
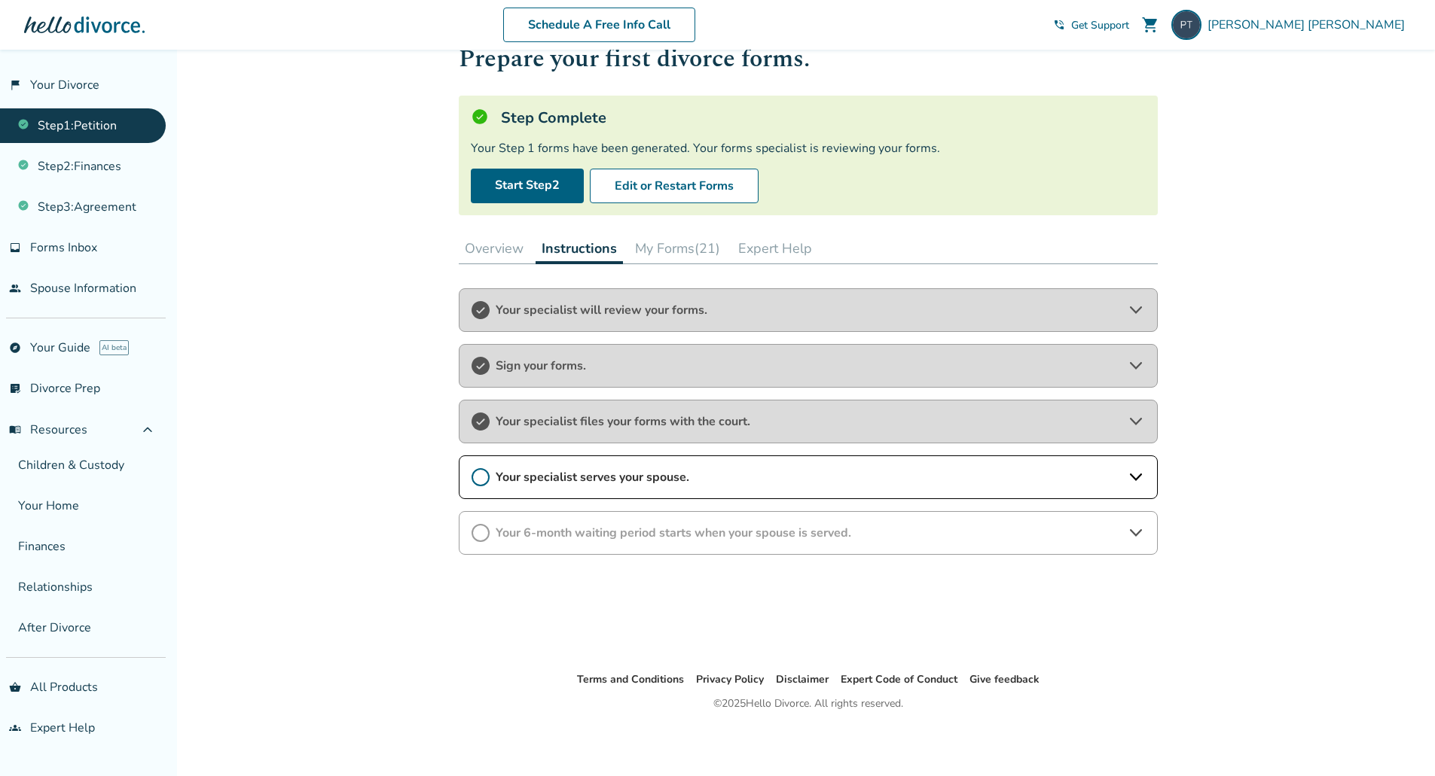
click at [803, 474] on span "Your specialist serves your spouse." at bounding box center [807, 477] width 625 height 17
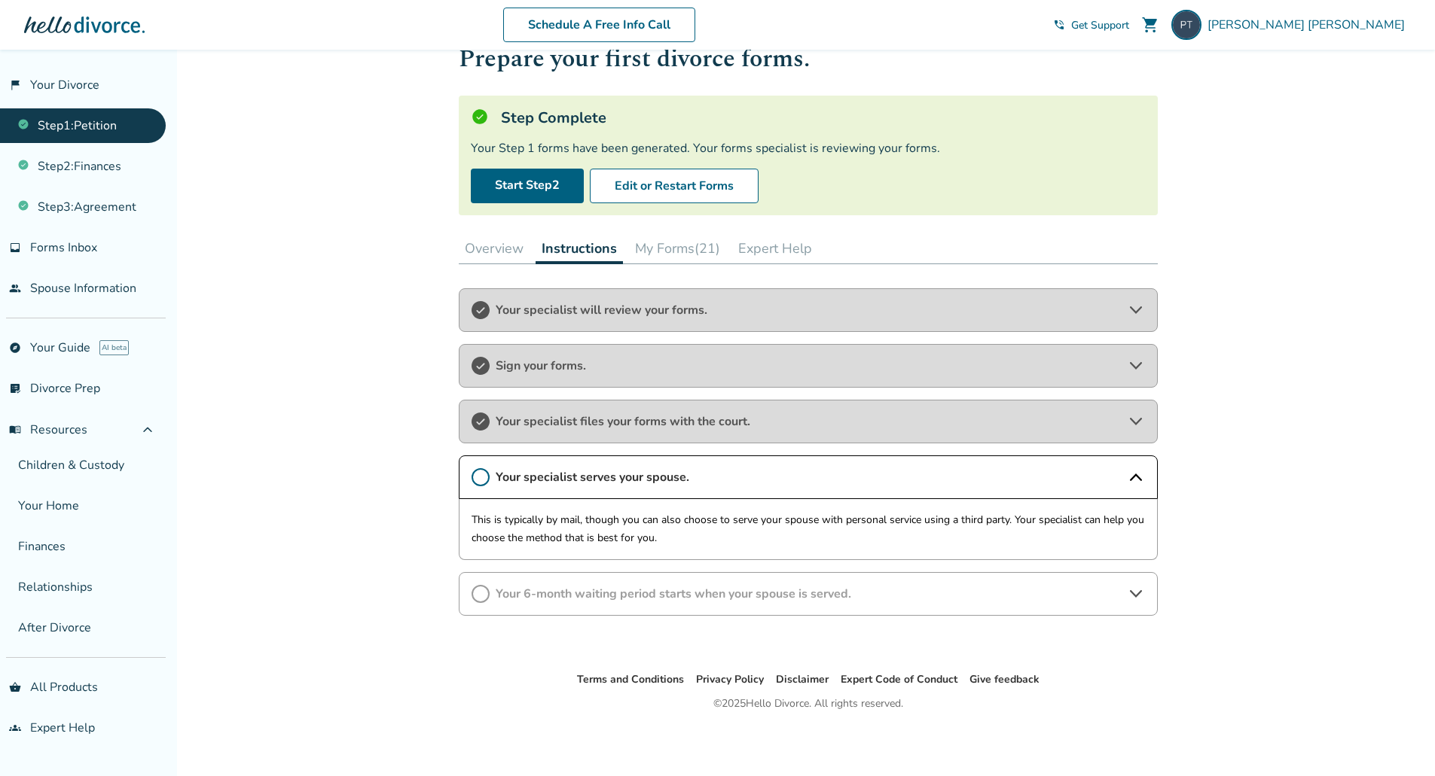
click at [690, 249] on button "My Forms (21)" at bounding box center [677, 248] width 97 height 30
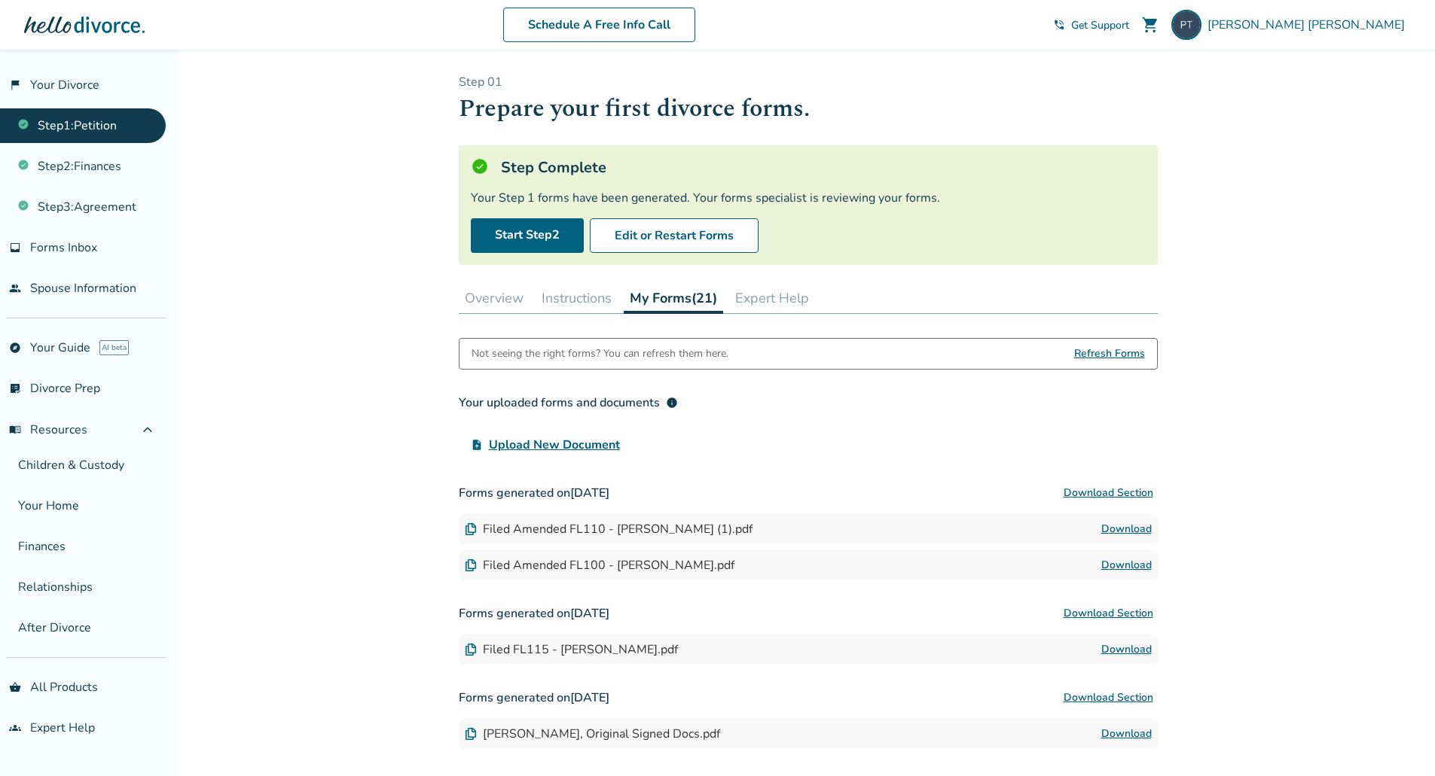
click at [770, 292] on button "Expert Help" at bounding box center [772, 298] width 86 height 30
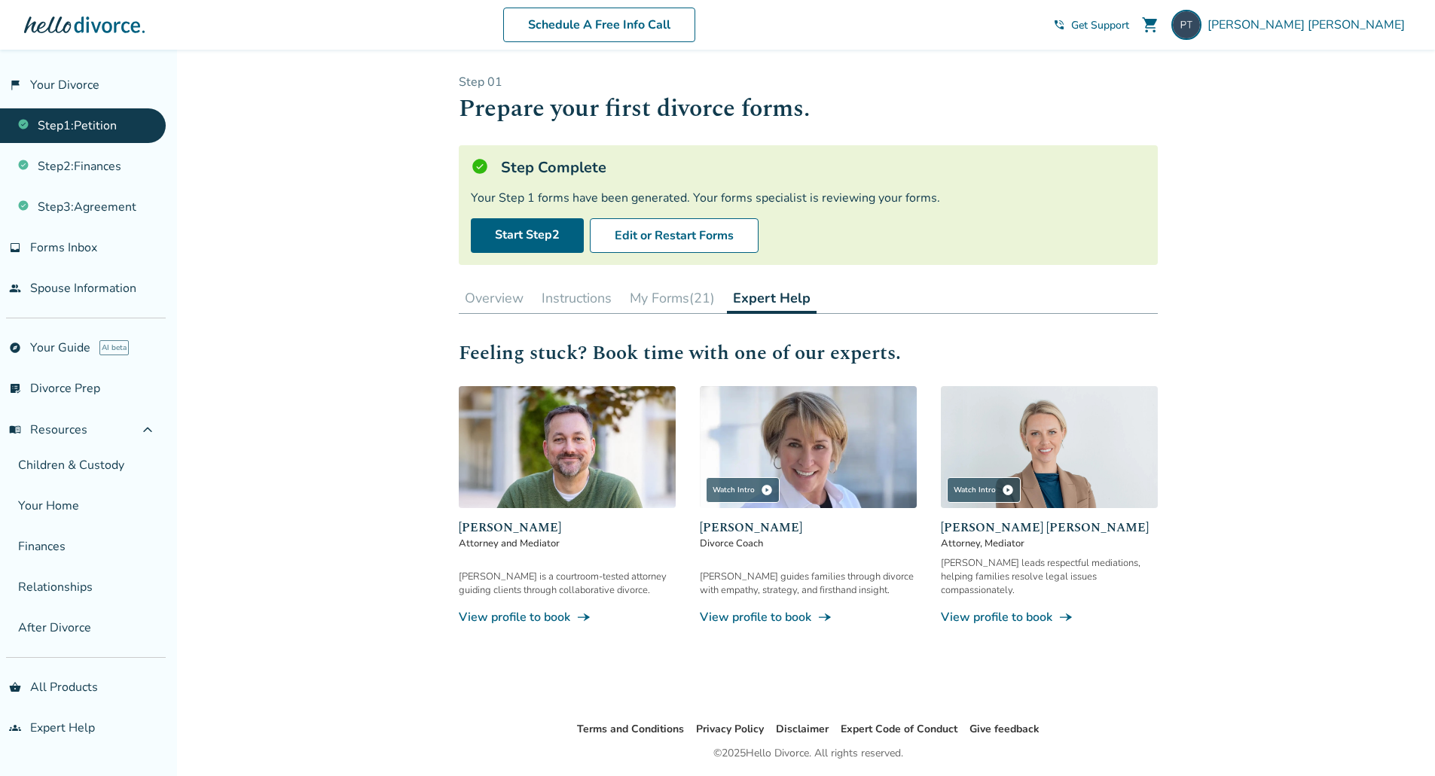
click at [508, 303] on button "Overview" at bounding box center [494, 298] width 71 height 30
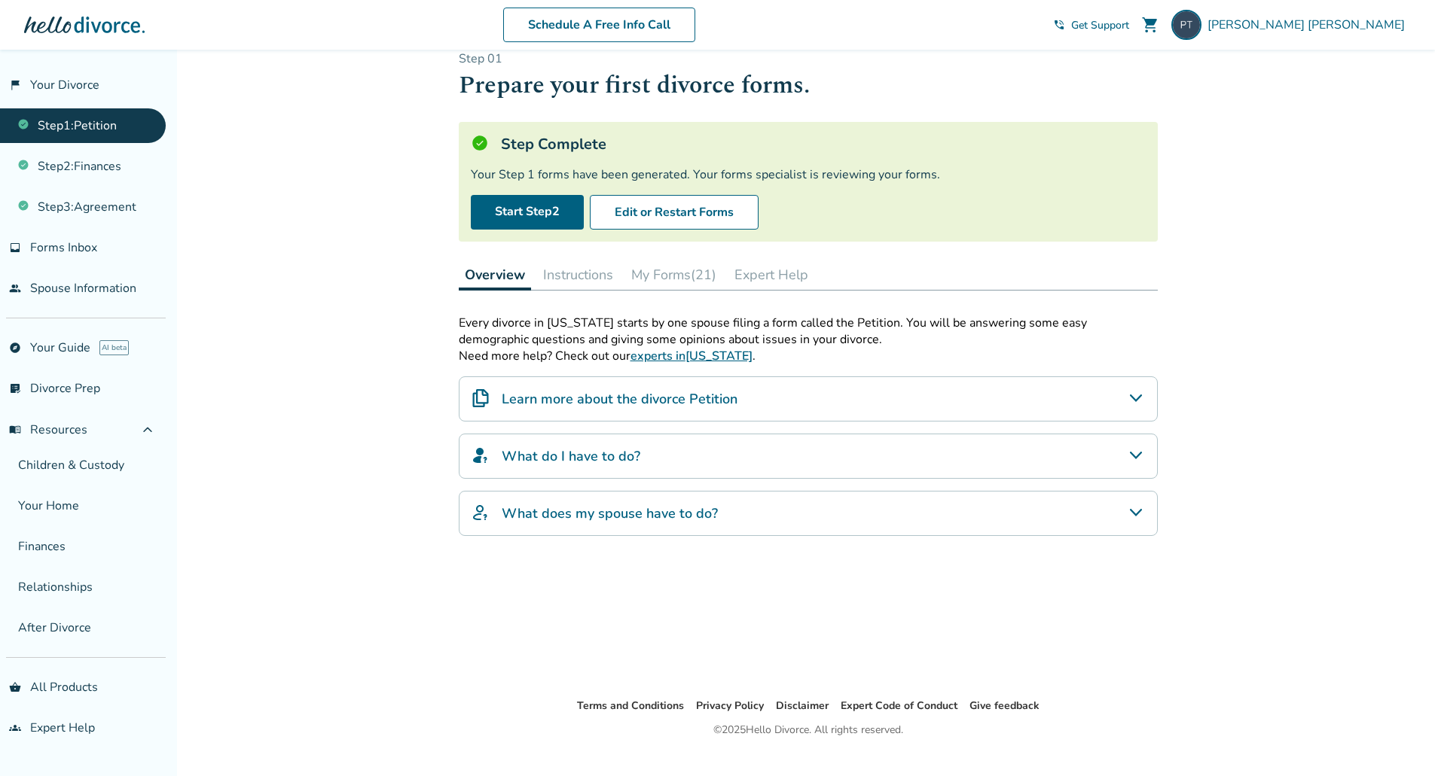
scroll to position [50, 0]
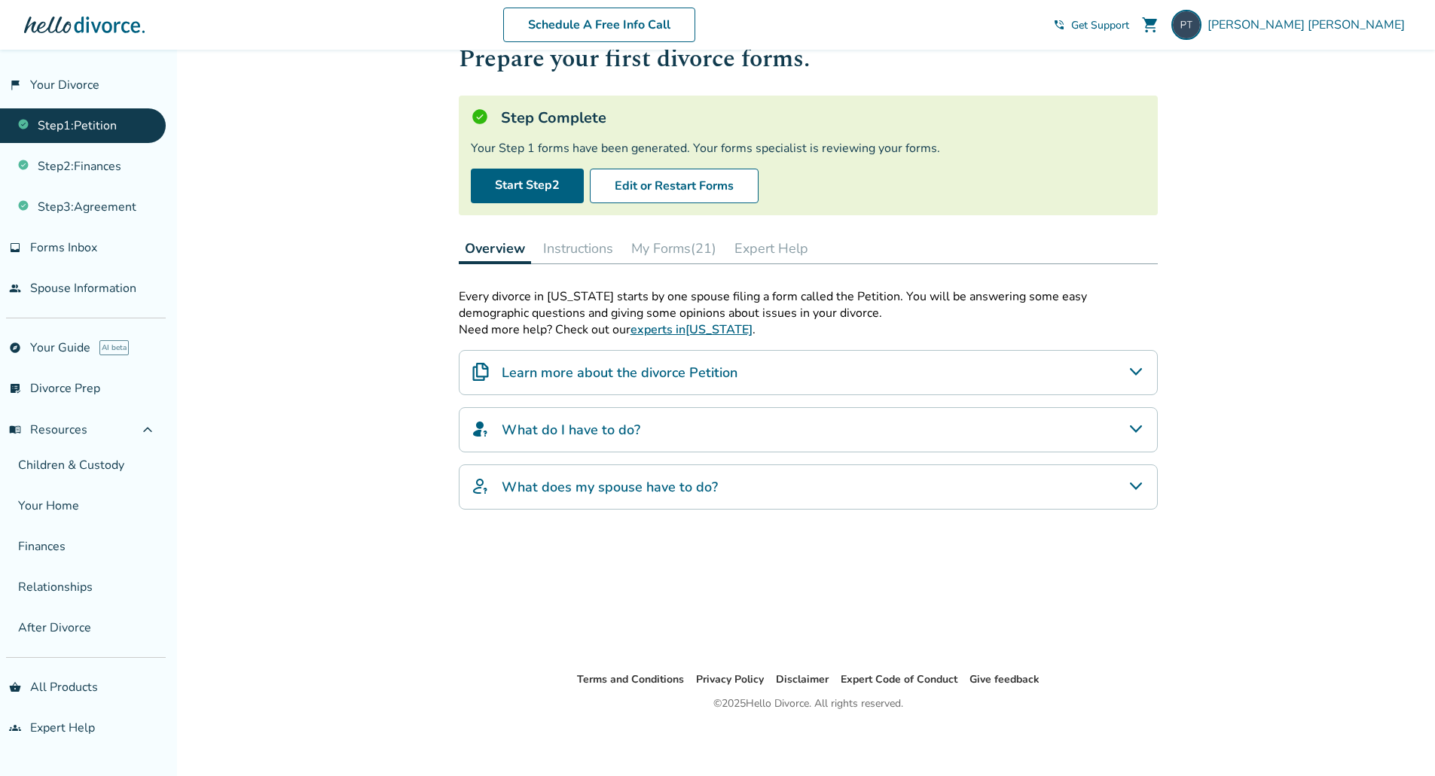
click at [861, 492] on div "What does my spouse have to do?" at bounding box center [808, 487] width 699 height 45
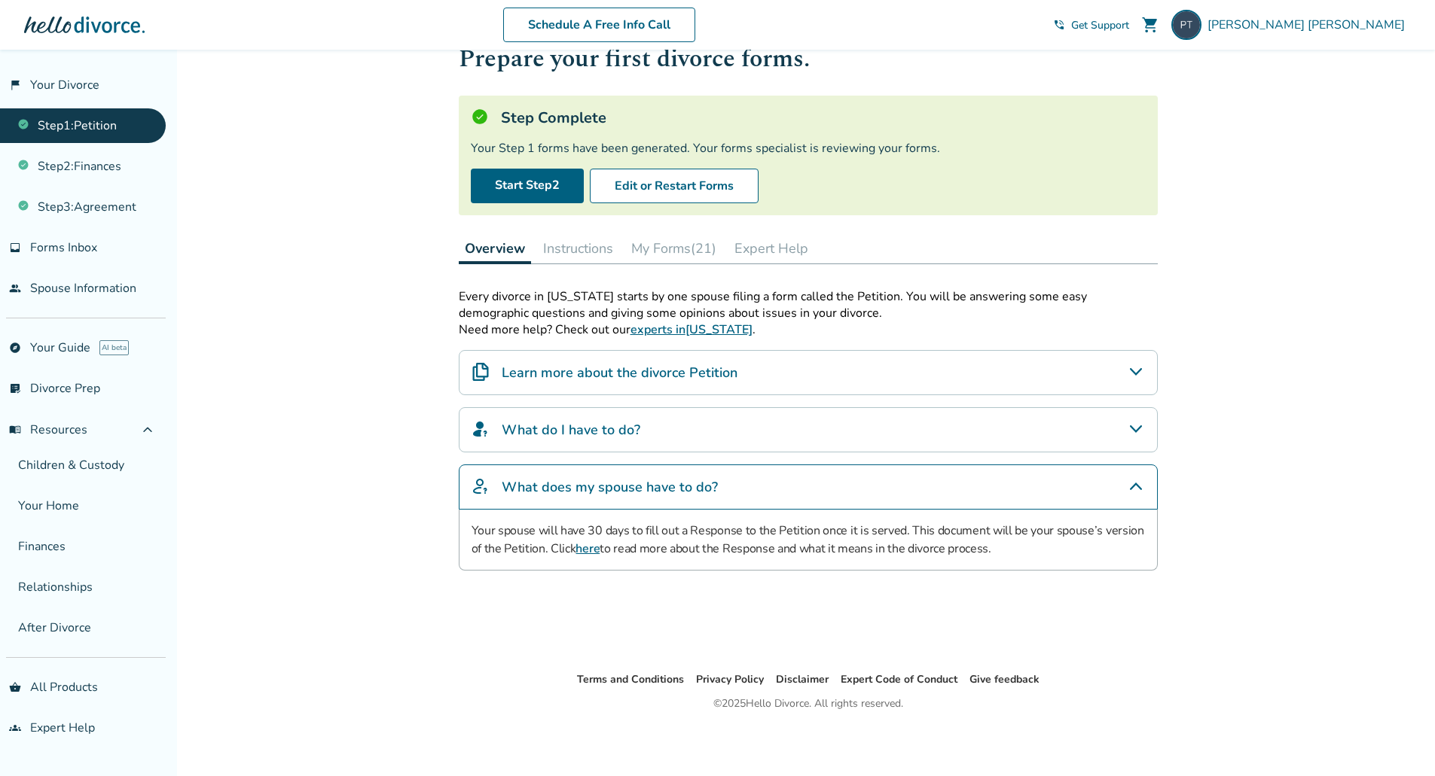
click at [591, 547] on link "here" at bounding box center [587, 549] width 24 height 17
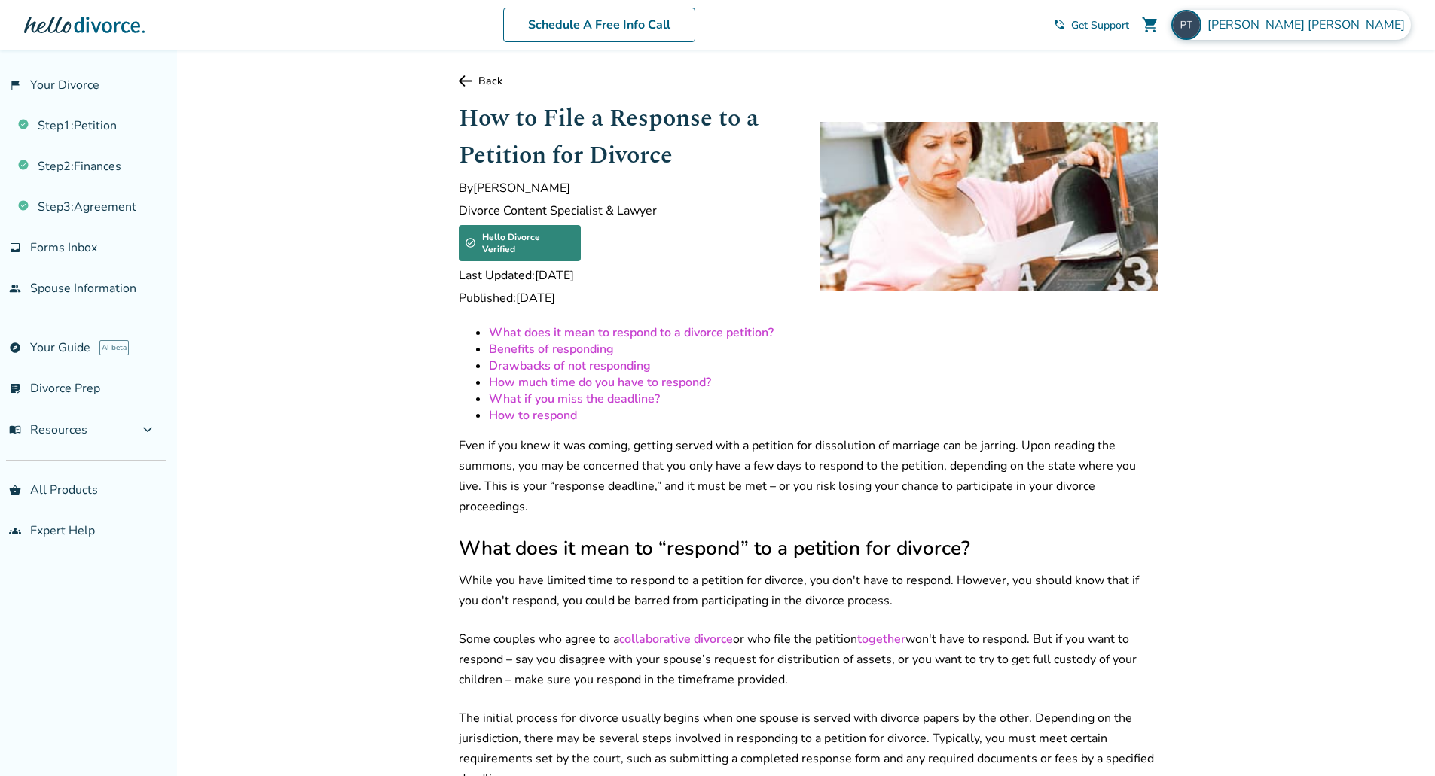
click at [1383, 26] on span "[PERSON_NAME]" at bounding box center [1308, 25] width 203 height 17
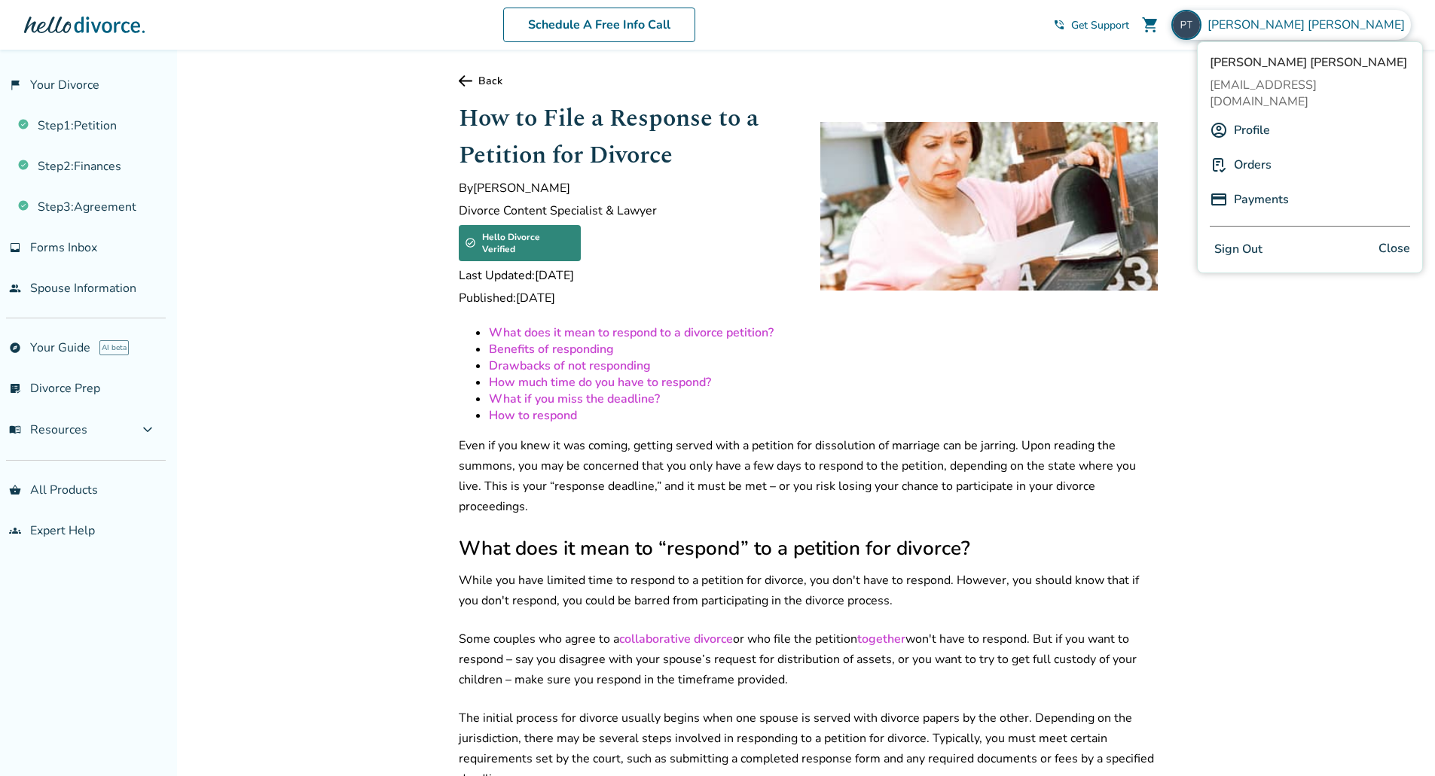
click at [1244, 116] on link "Profile" at bounding box center [1251, 130] width 36 height 29
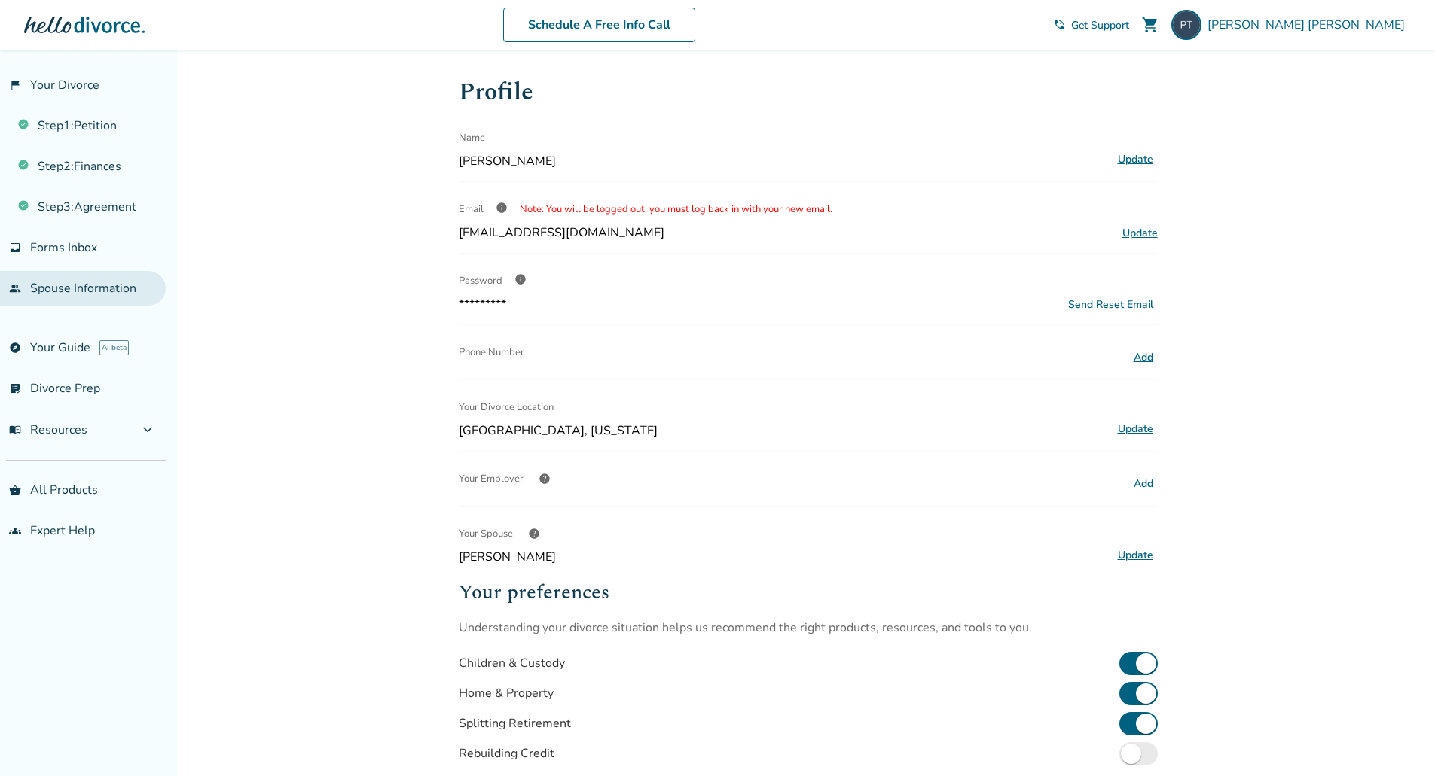
click at [133, 288] on link "people Spouse Information" at bounding box center [83, 288] width 166 height 35
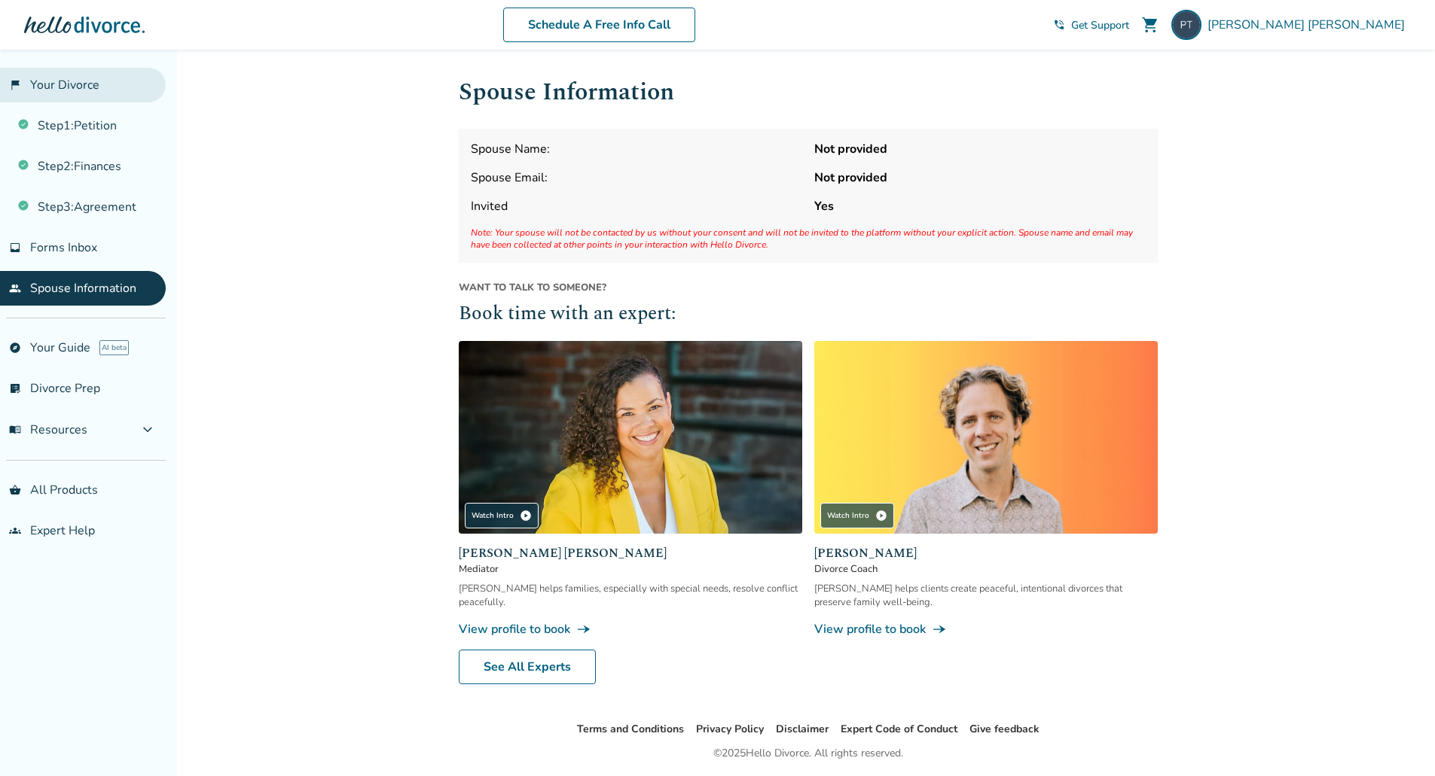
click at [99, 90] on link "flag_2 Your Divorce" at bounding box center [83, 85] width 166 height 35
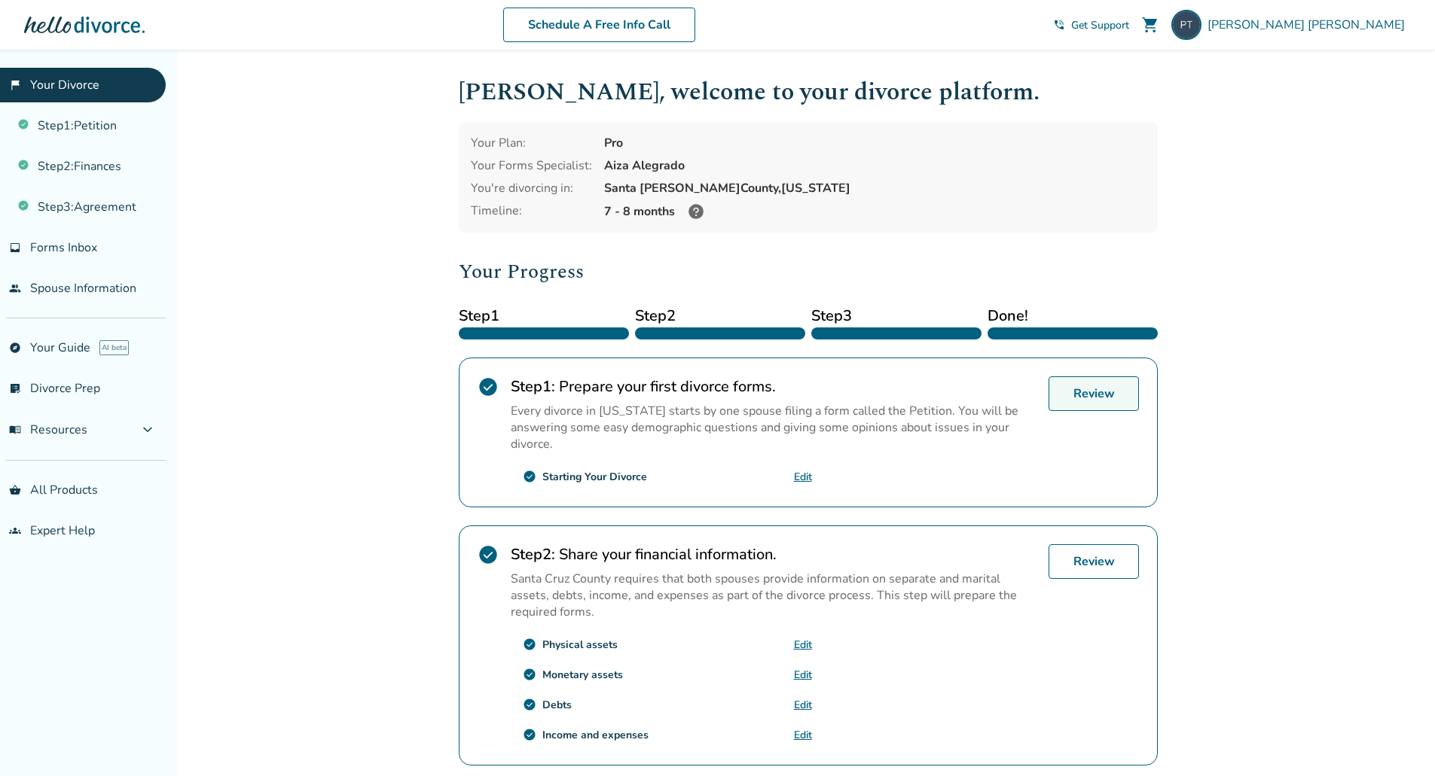
click at [1116, 386] on link "Review" at bounding box center [1093, 394] width 90 height 35
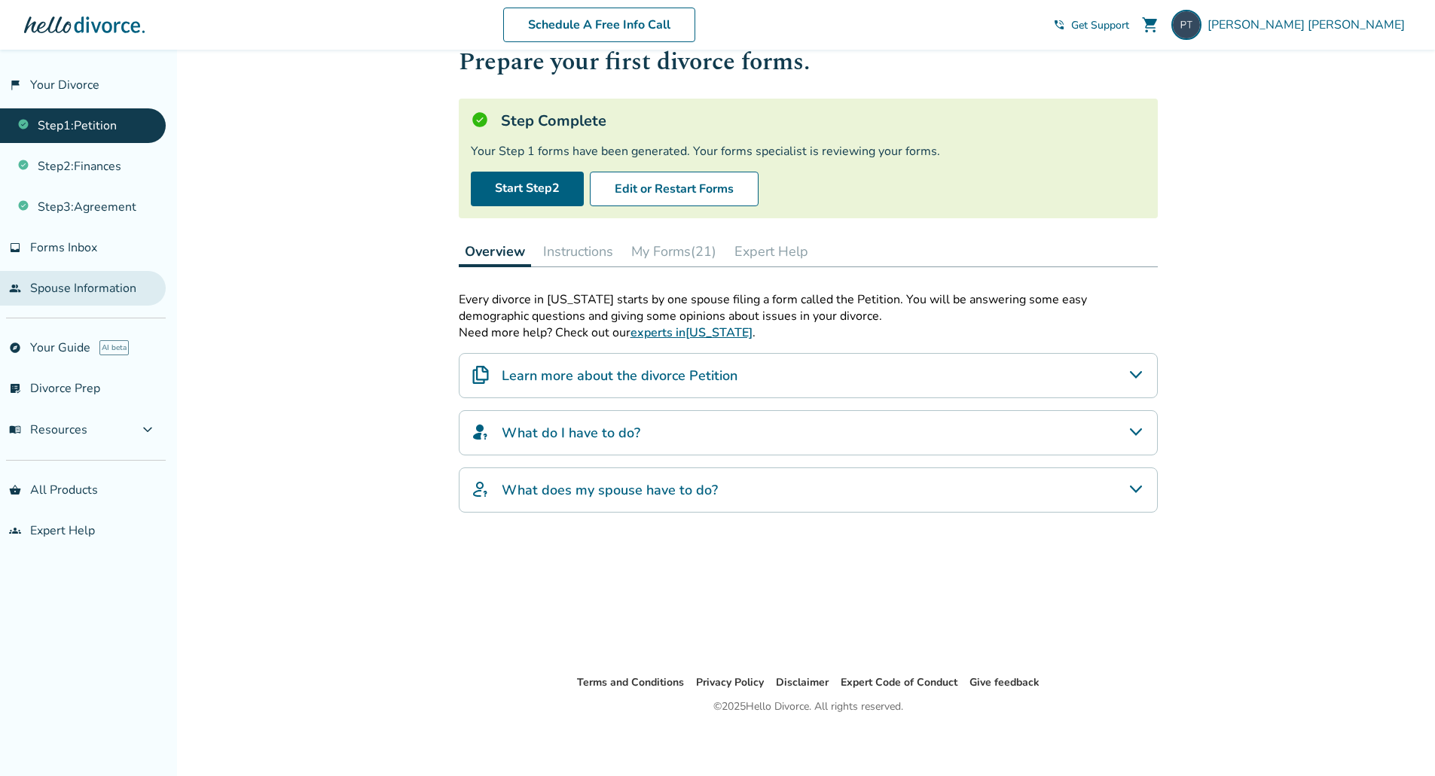
scroll to position [50, 0]
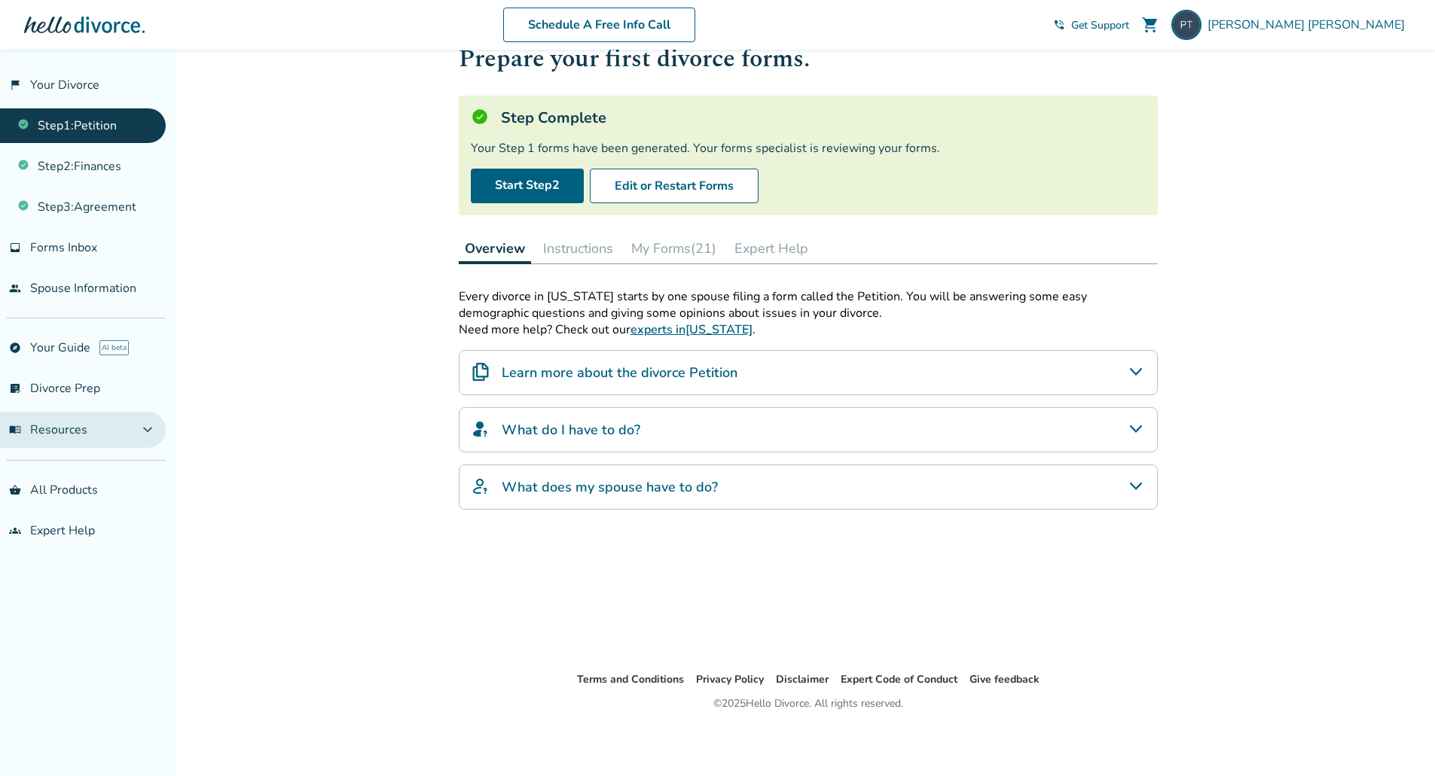
click at [127, 423] on button "menu_book Resources expand_more" at bounding box center [83, 430] width 166 height 36
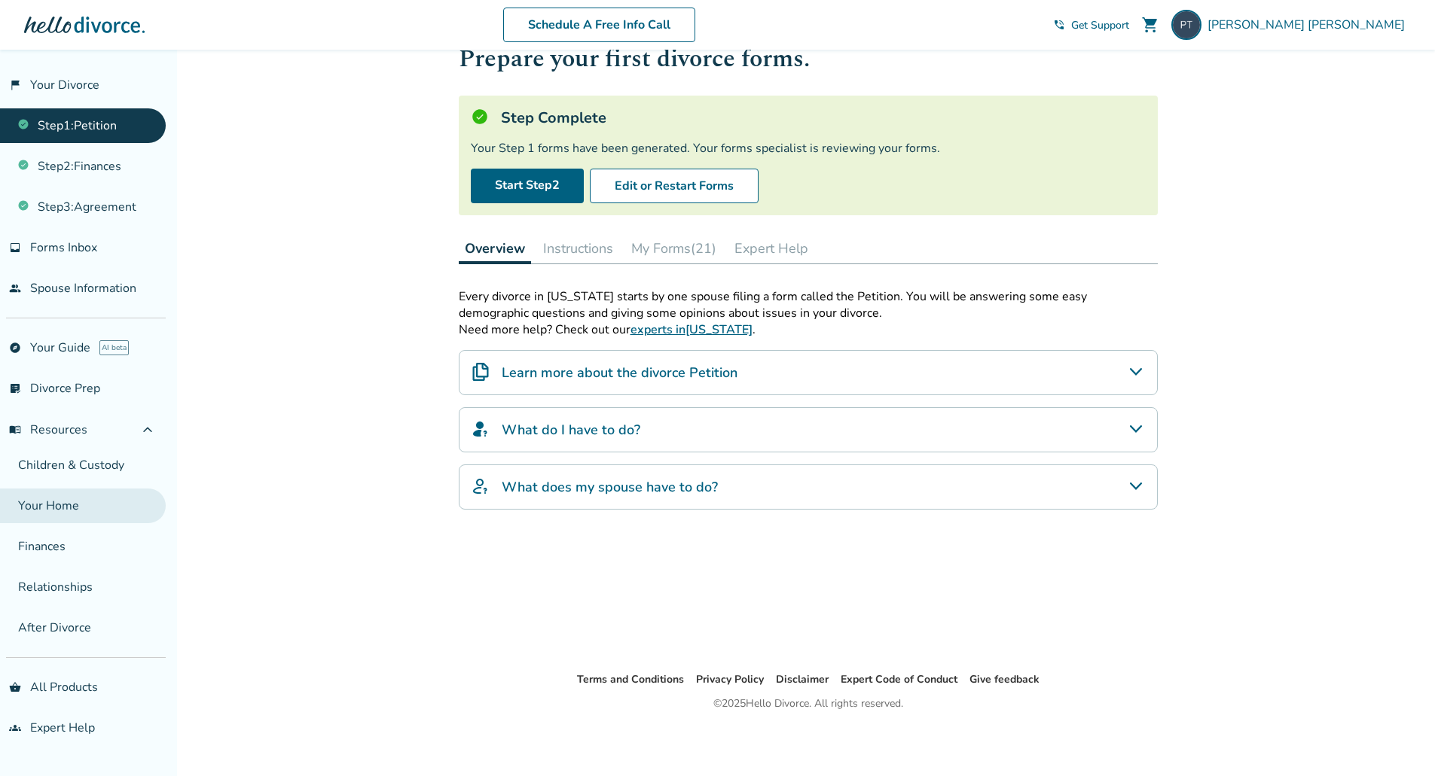
click at [111, 511] on link "Your Home" at bounding box center [83, 506] width 166 height 35
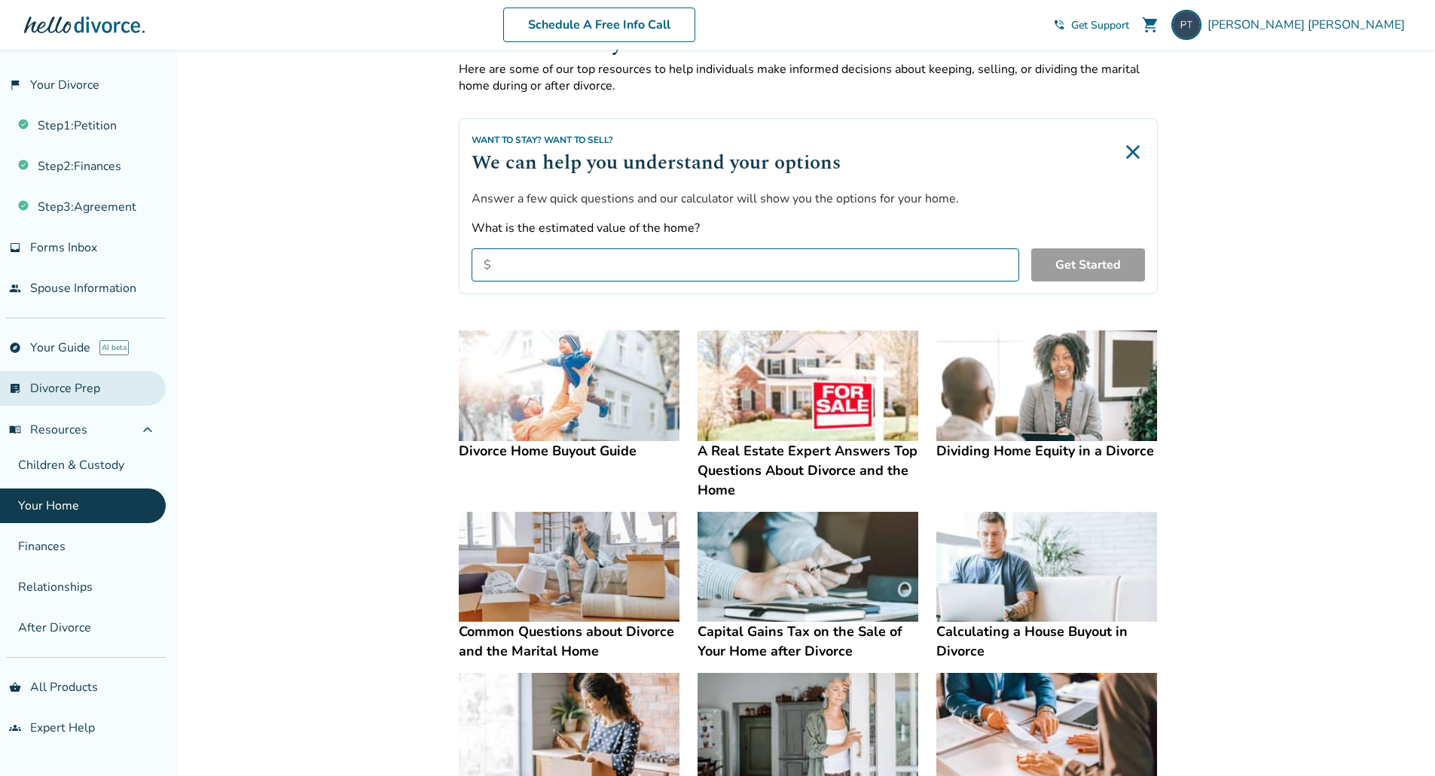
click at [129, 391] on link "list_alt_check Divorce Prep" at bounding box center [83, 388] width 166 height 35
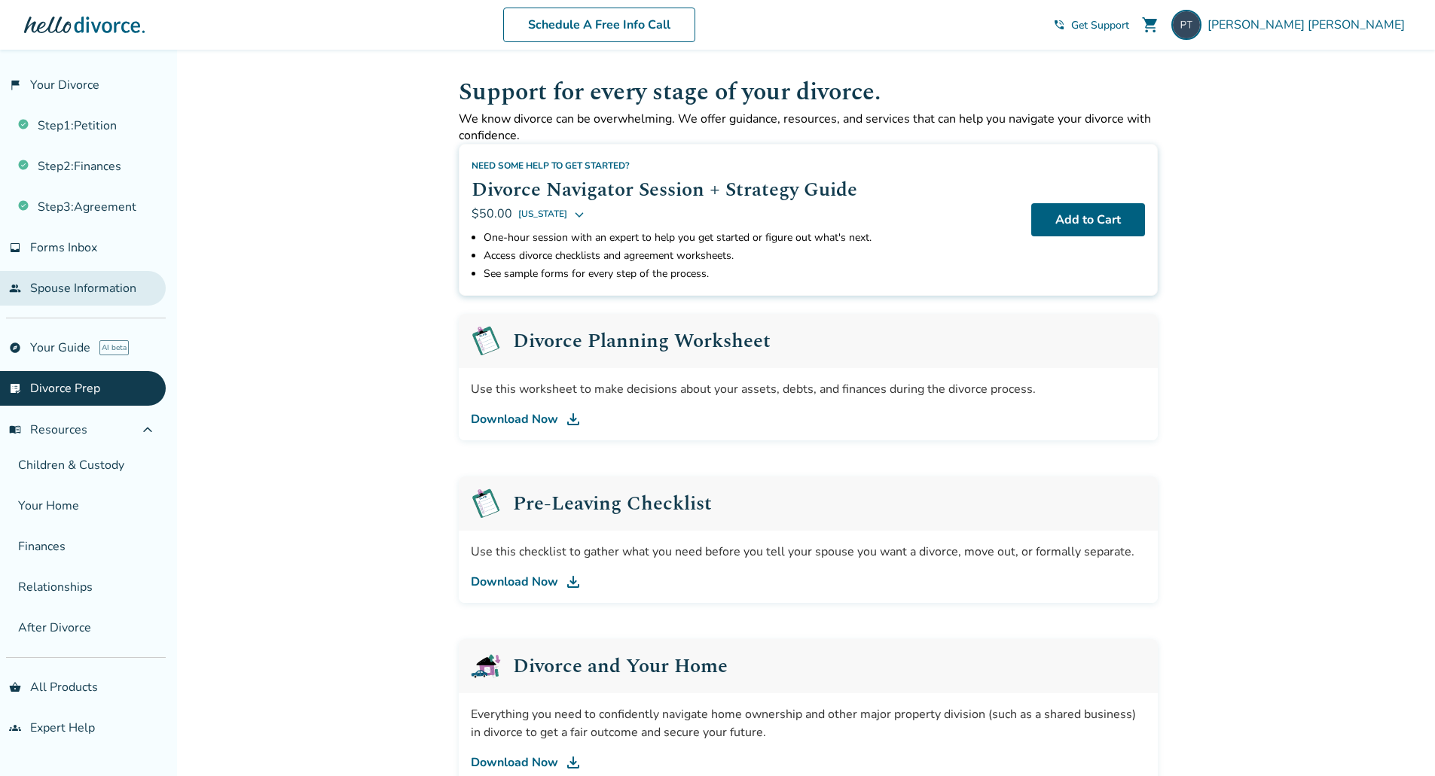
click at [148, 293] on link "people Spouse Information" at bounding box center [83, 288] width 166 height 35
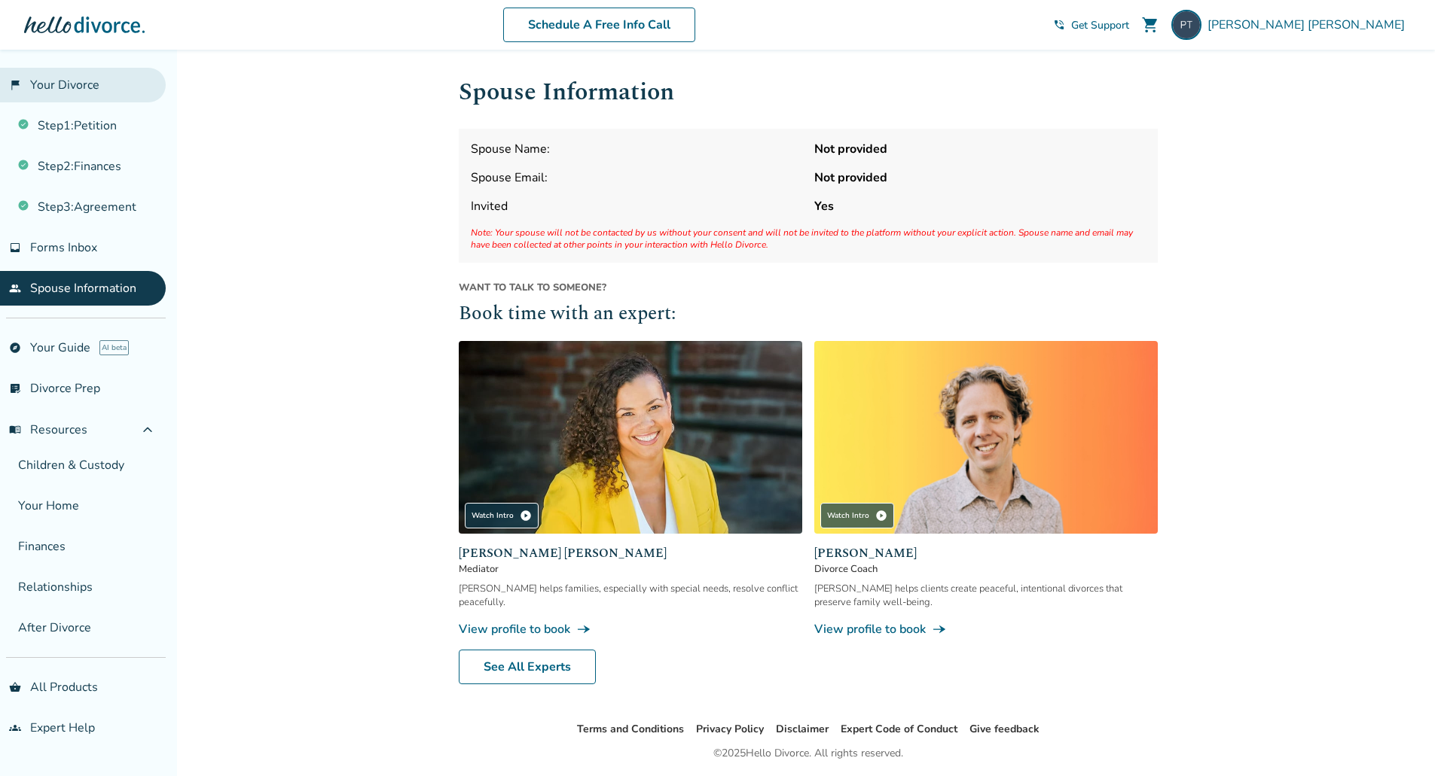
click at [77, 85] on link "flag_2 Your Divorce" at bounding box center [83, 85] width 166 height 35
